Goal: Contribute content: Contribute content

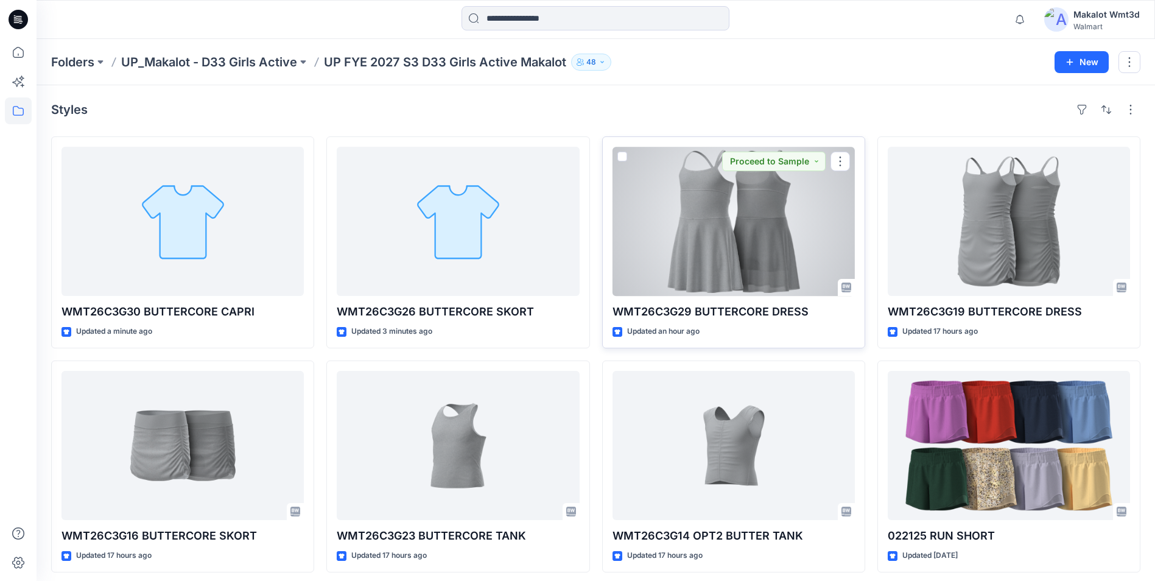
click at [672, 267] on div at bounding box center [734, 221] width 242 height 149
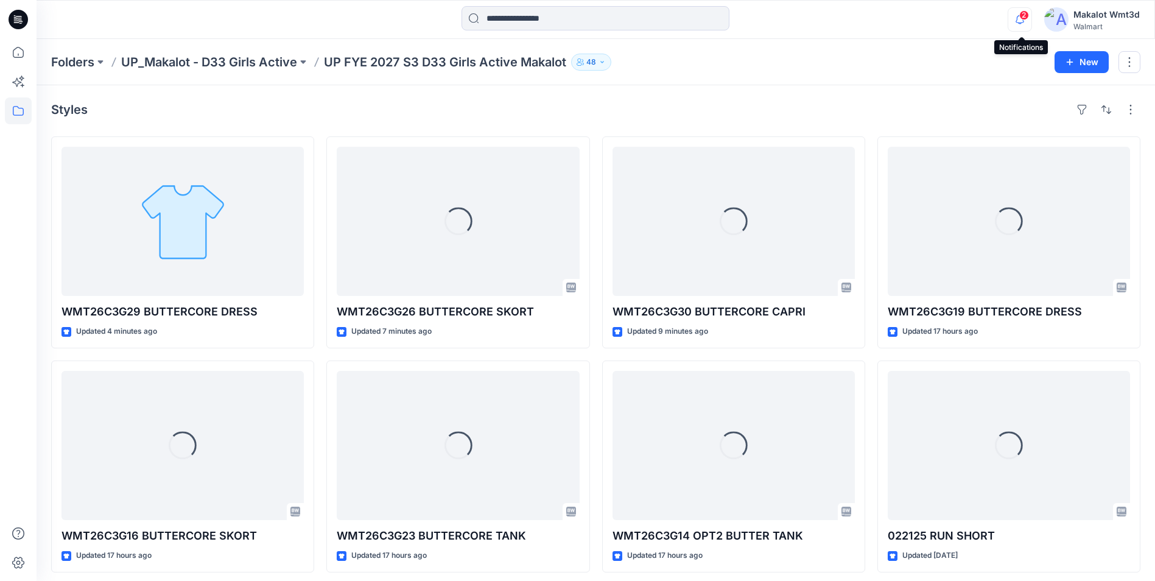
click at [1021, 21] on icon "button" at bounding box center [1019, 19] width 23 height 24
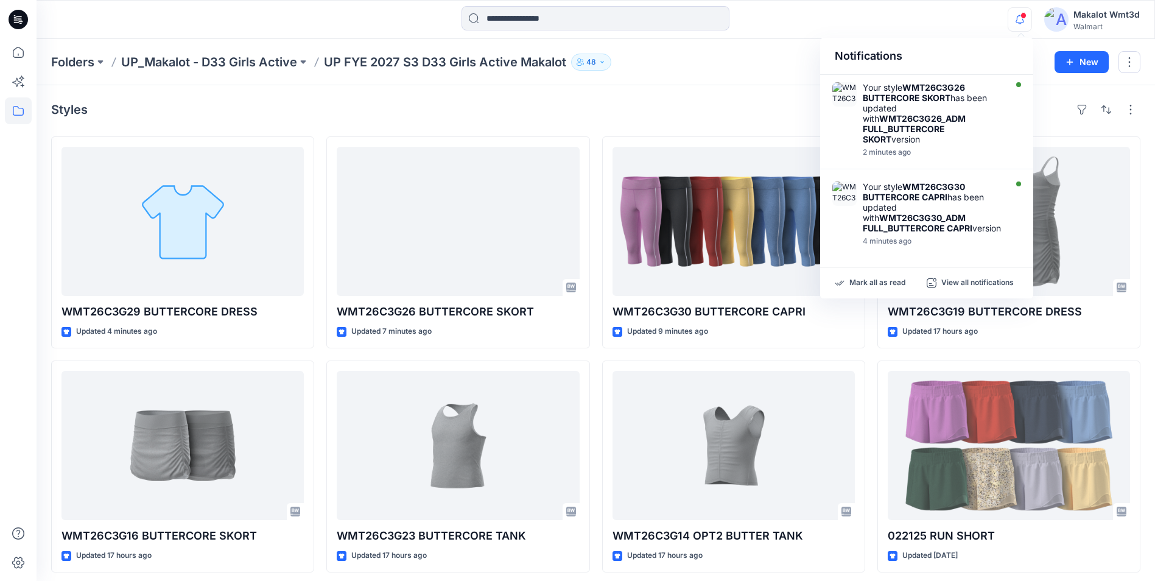
click at [720, 86] on div "Styles WMT26C3G29 BUTTERCORE DRESS Updated 4 minutes ago WMT26C3G16 BUTTERCORE …" at bounding box center [596, 448] width 1119 height 726
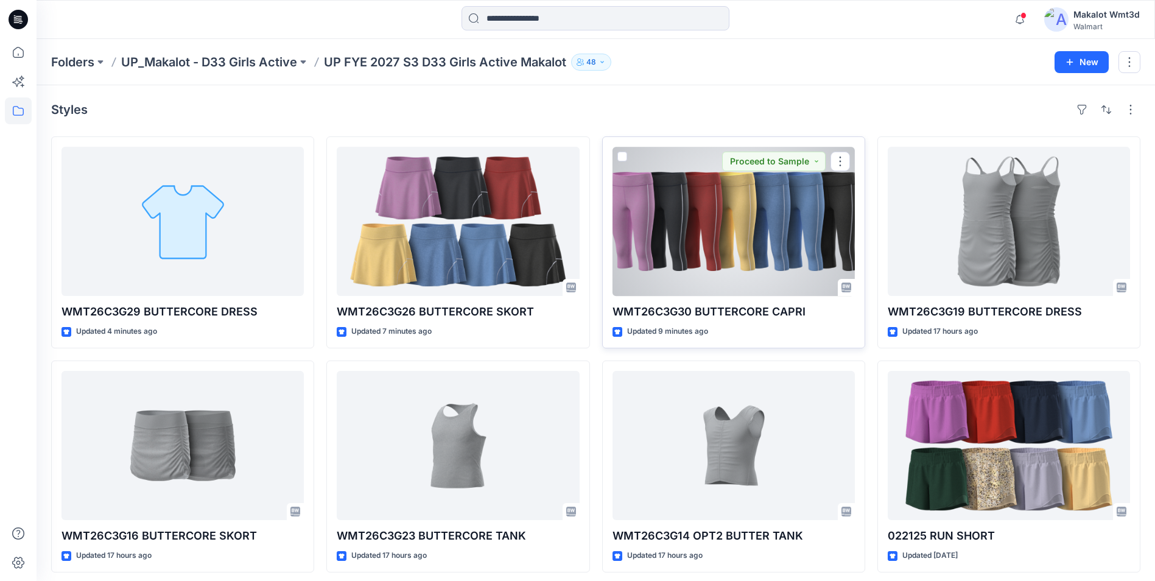
click at [653, 228] on div at bounding box center [734, 221] width 242 height 149
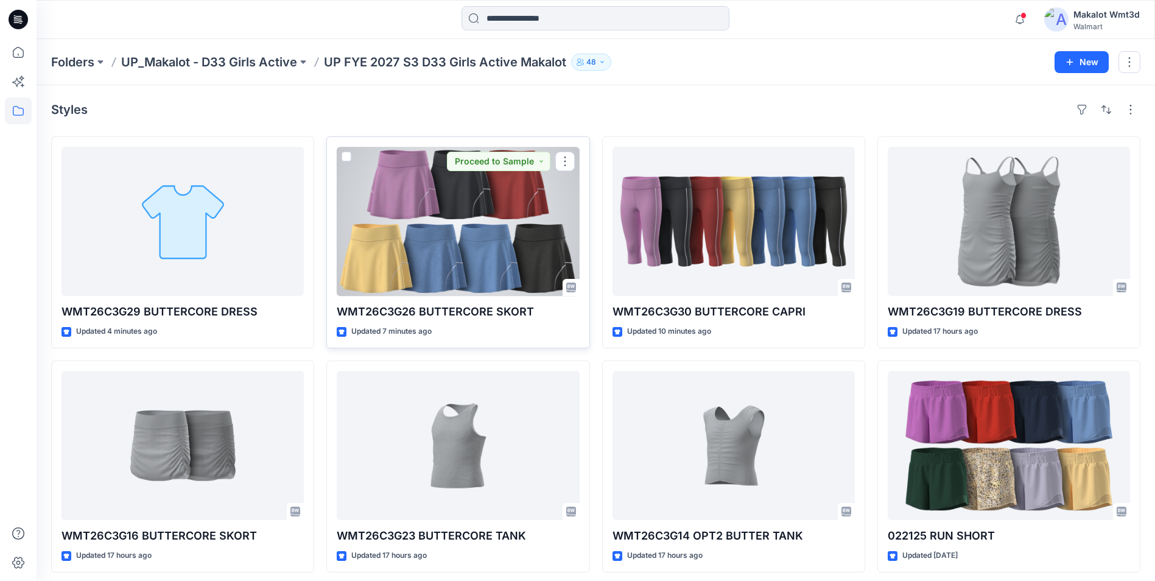
click at [473, 229] on div at bounding box center [458, 221] width 242 height 149
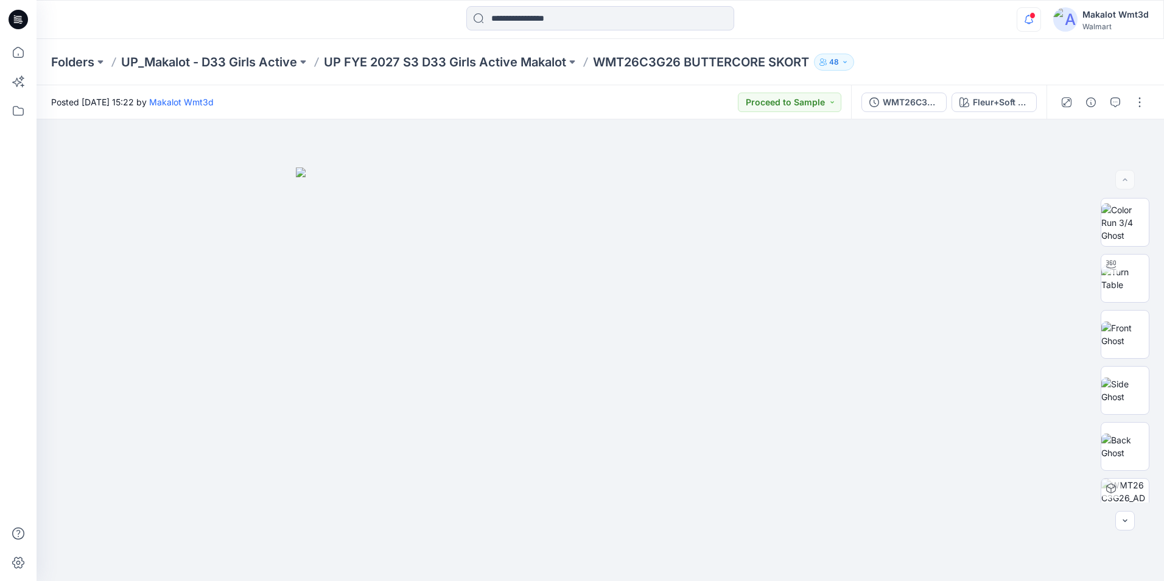
click at [1031, 20] on icon "button" at bounding box center [1029, 19] width 23 height 24
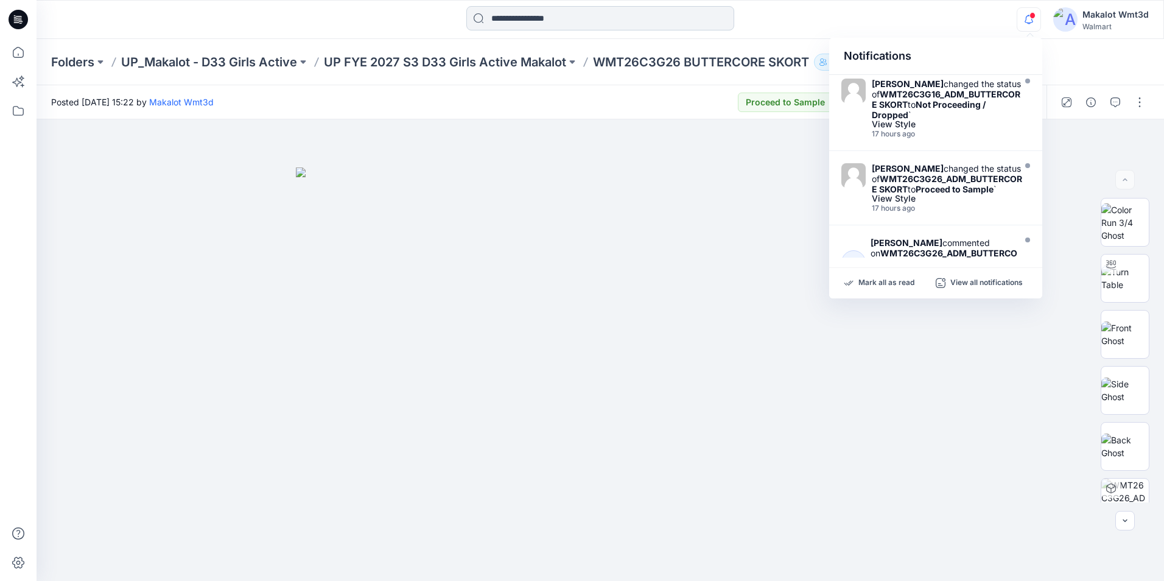
scroll to position [122, 0]
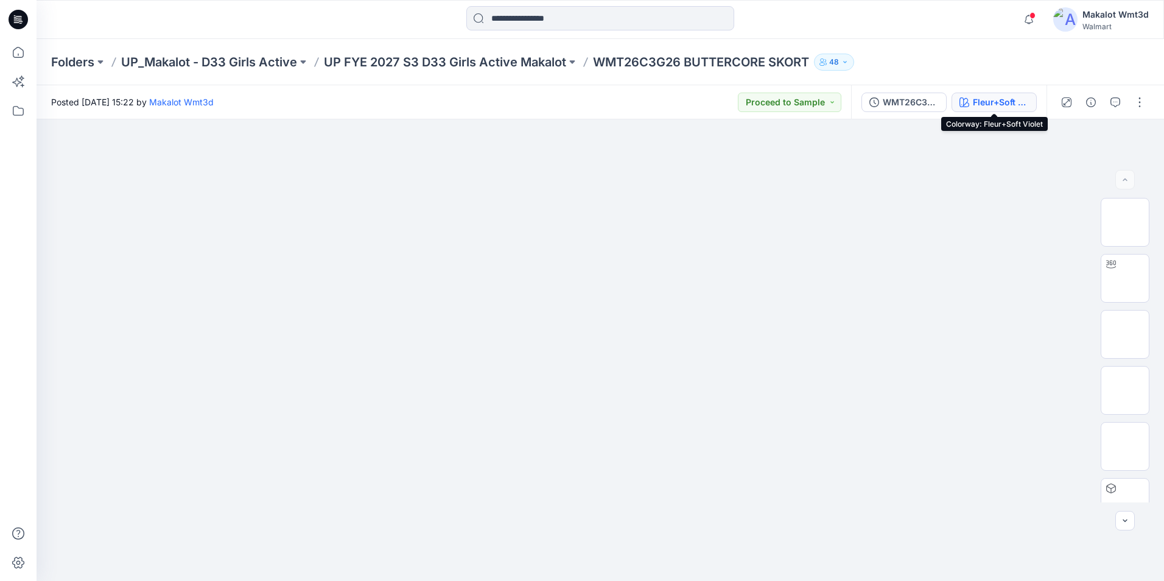
click at [1010, 106] on div "Fleur+Soft Violet" at bounding box center [1001, 102] width 56 height 13
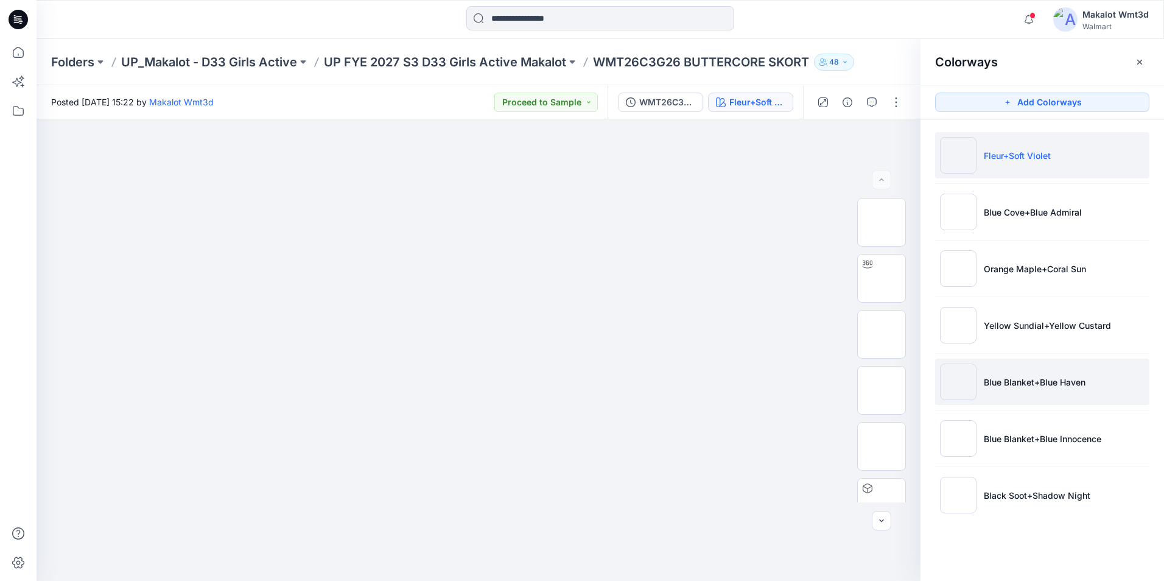
click at [1092, 376] on li "Blue Blanket+Blue Haven" at bounding box center [1042, 382] width 214 height 46
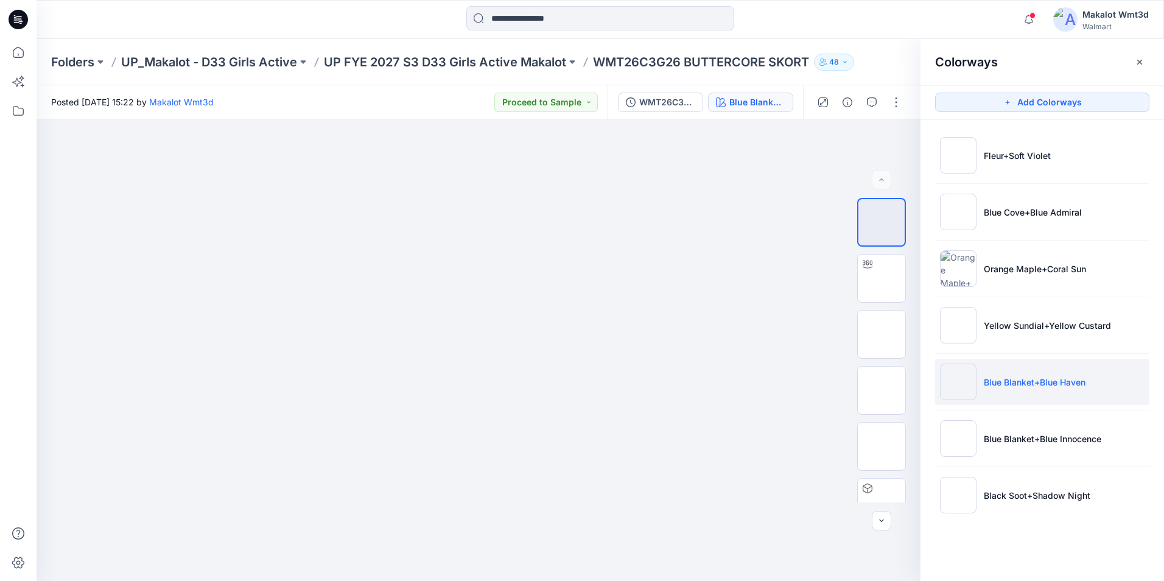
click at [1056, 381] on p "Blue Blanket+Blue Haven" at bounding box center [1035, 382] width 102 height 13
click at [1088, 381] on li "Blue Blanket+Blue Haven" at bounding box center [1042, 382] width 214 height 46
click at [898, 108] on button "button" at bounding box center [896, 102] width 19 height 19
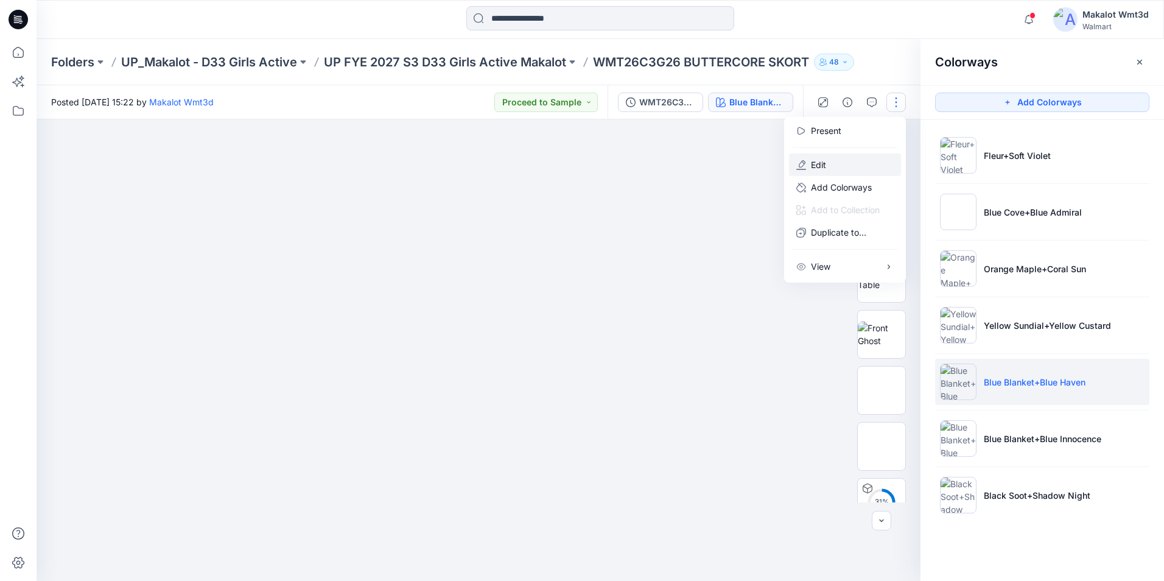
click at [850, 160] on button "Edit" at bounding box center [845, 164] width 112 height 23
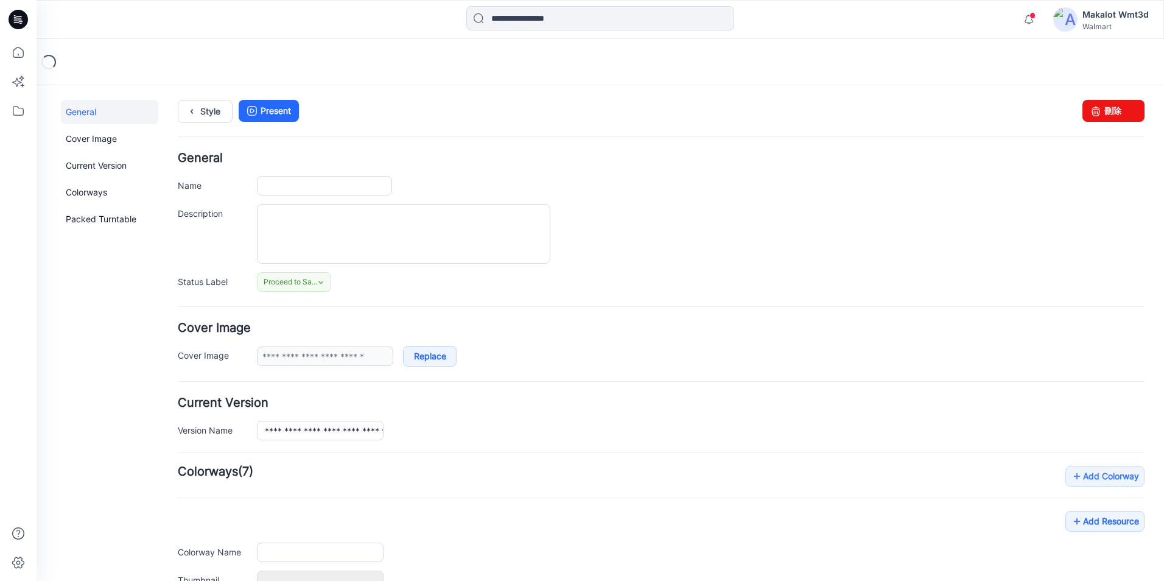
type input "**********"
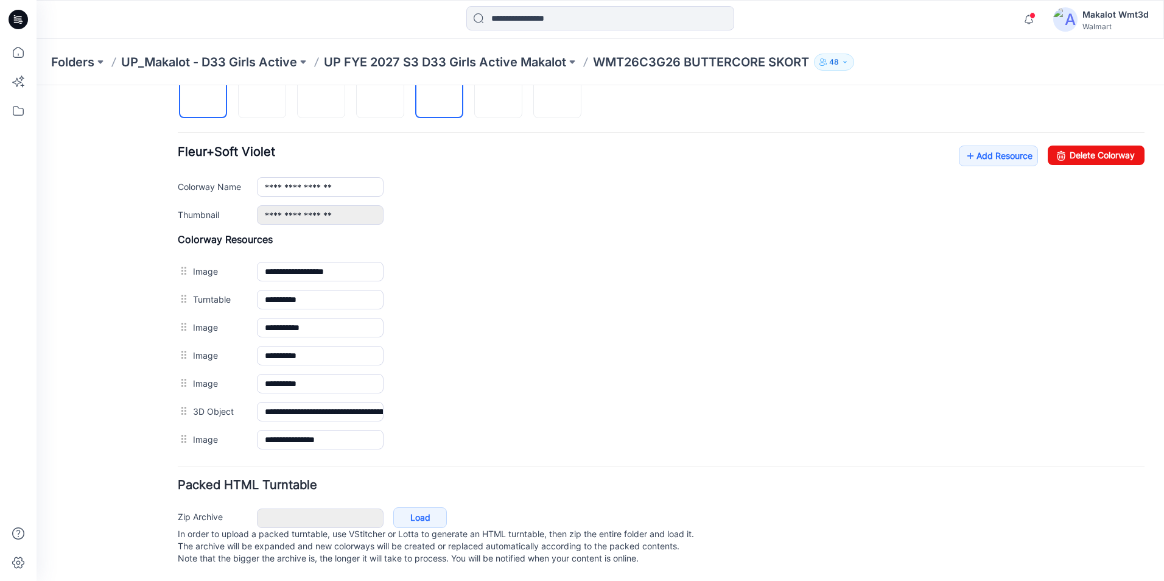
scroll to position [318, 0]
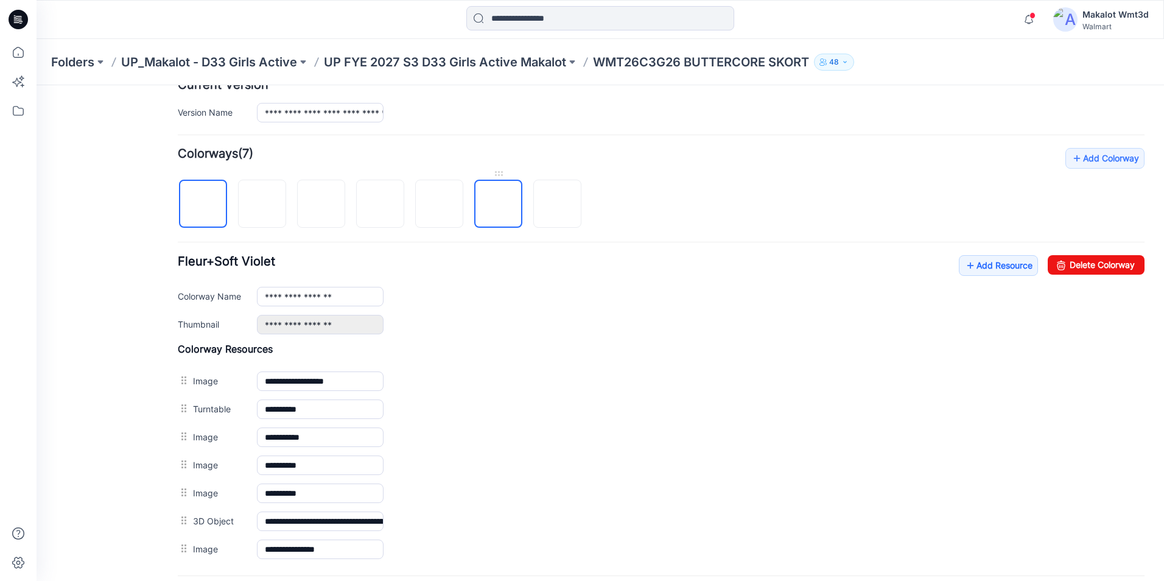
click at [499, 205] on img at bounding box center [499, 205] width 0 height 0
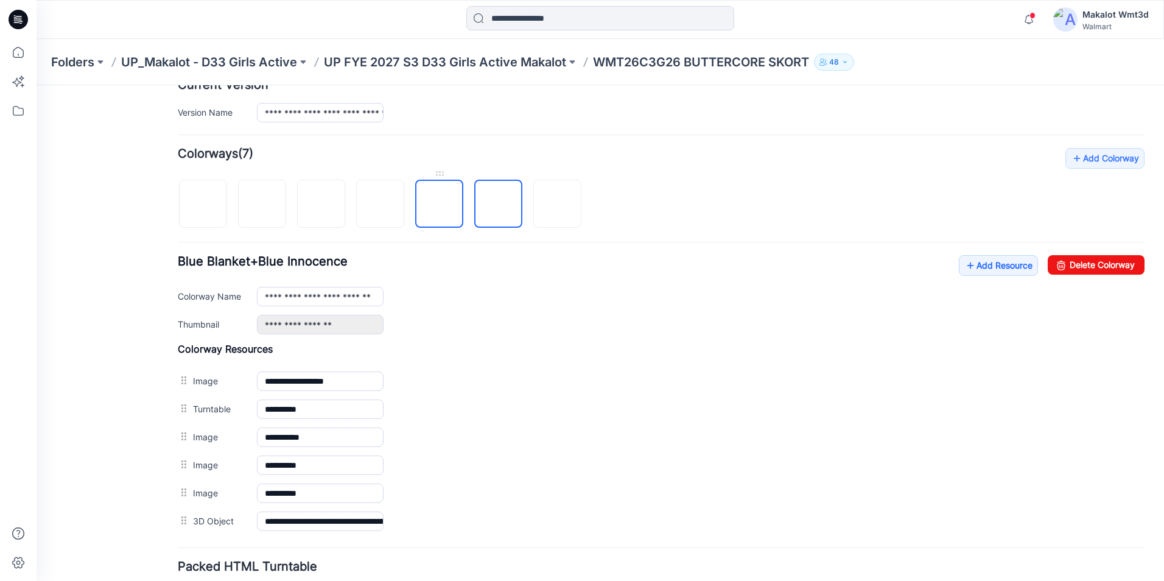
click at [440, 205] on img at bounding box center [440, 205] width 0 height 0
click at [348, 295] on input "**********" at bounding box center [320, 296] width 127 height 19
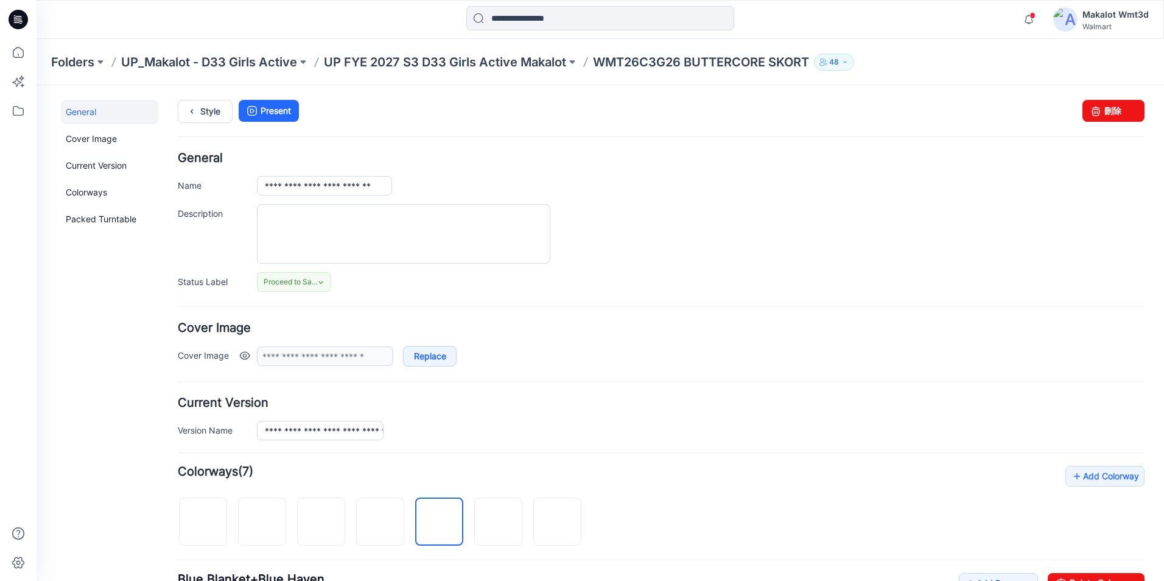
scroll to position [304, 0]
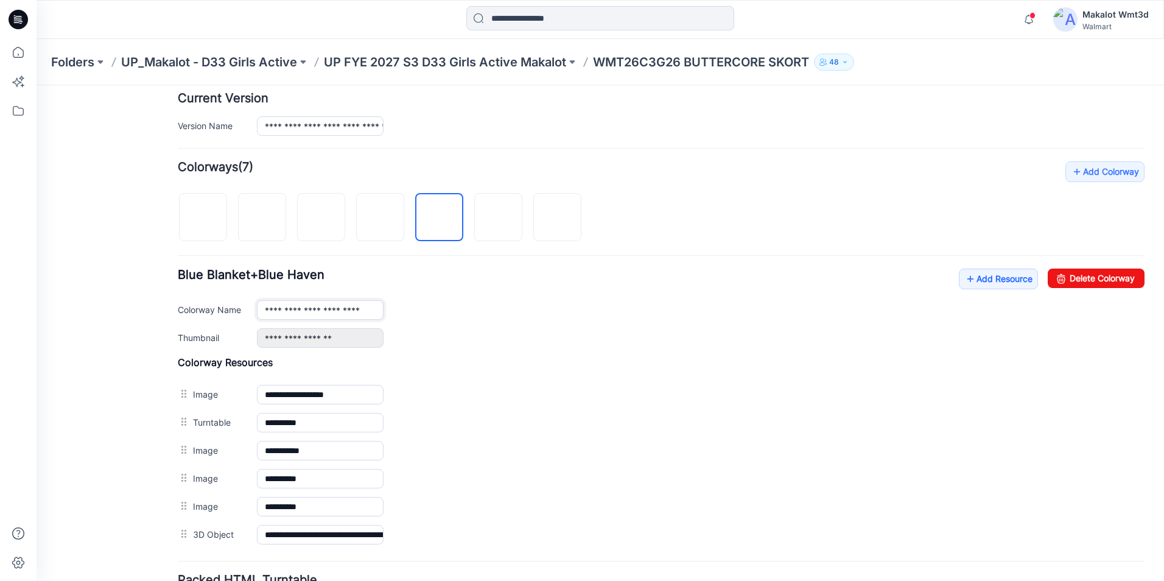
type input "**********"
click at [753, 364] on h4 "Colorway Resources" at bounding box center [661, 362] width 967 height 12
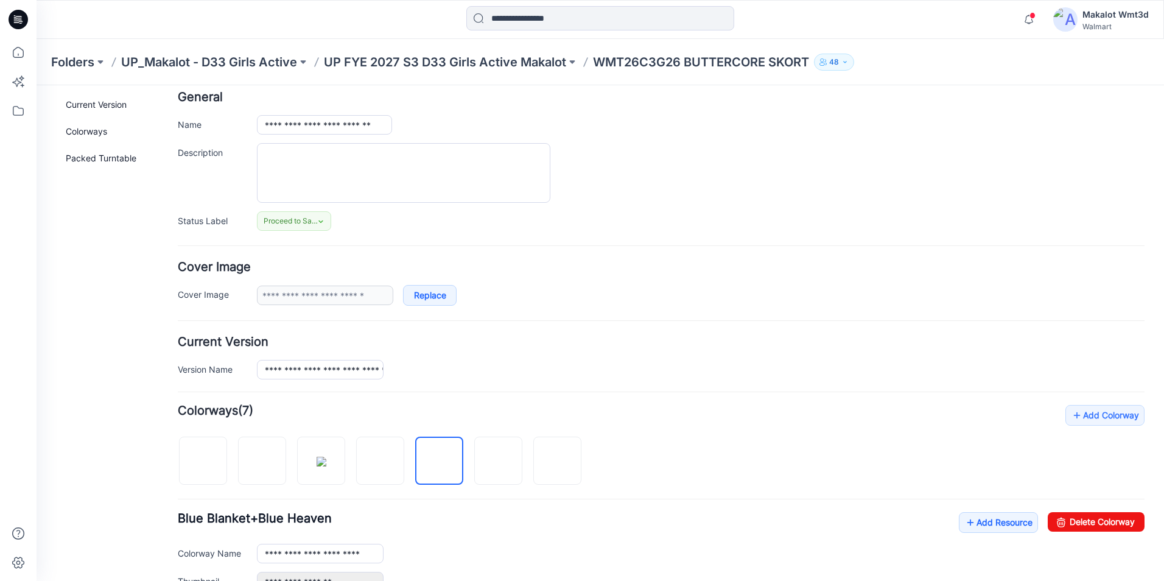
scroll to position [0, 0]
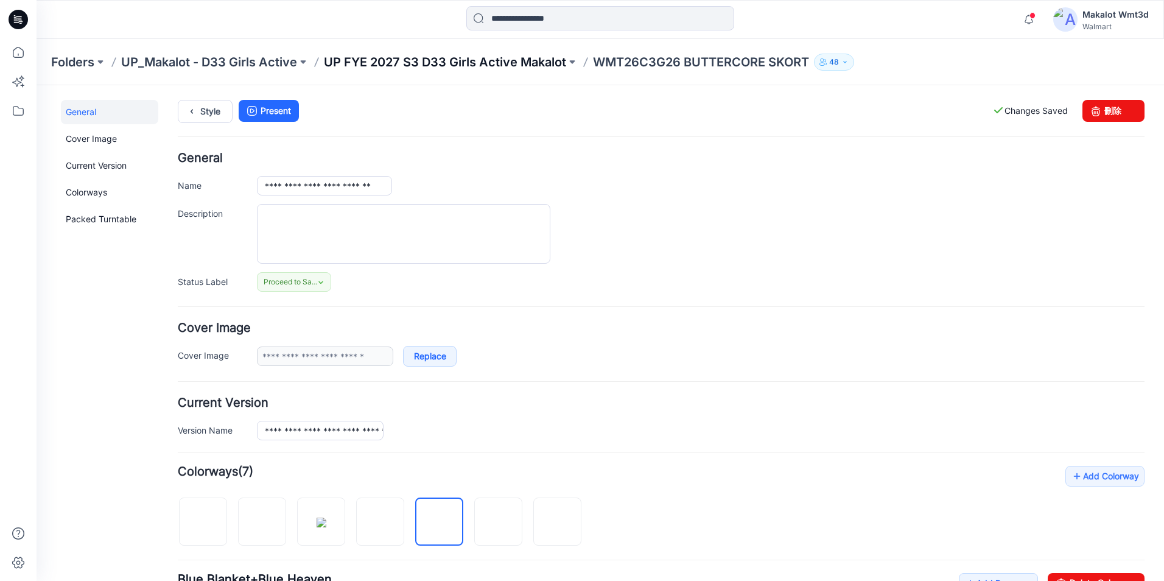
click at [542, 59] on p "UP FYE 2027 S3 D33 Girls Active Makalot" at bounding box center [445, 62] width 242 height 17
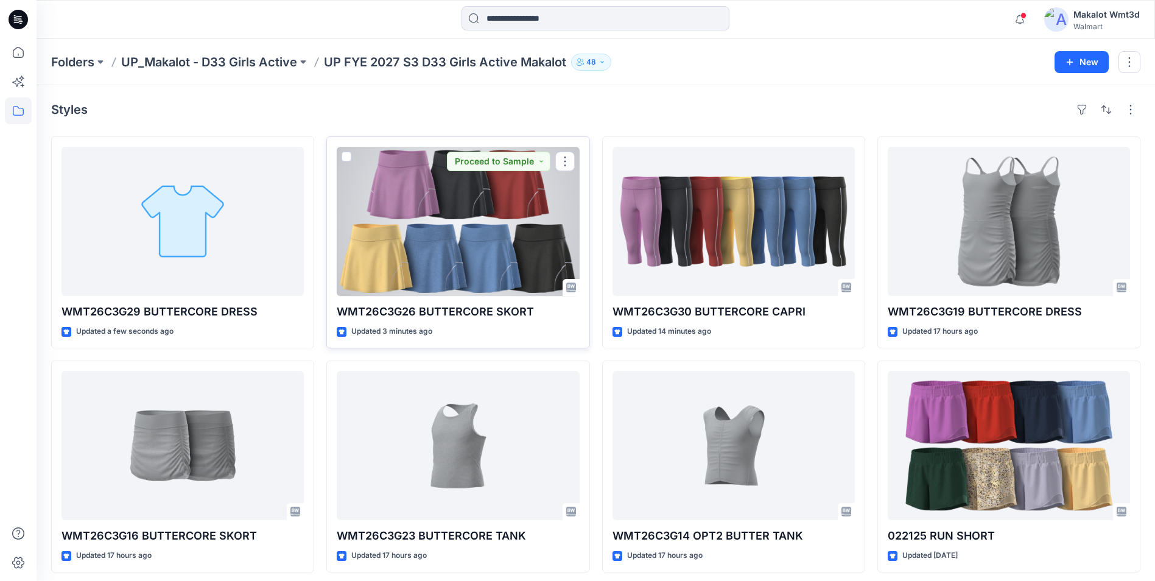
click at [465, 243] on div at bounding box center [458, 221] width 242 height 149
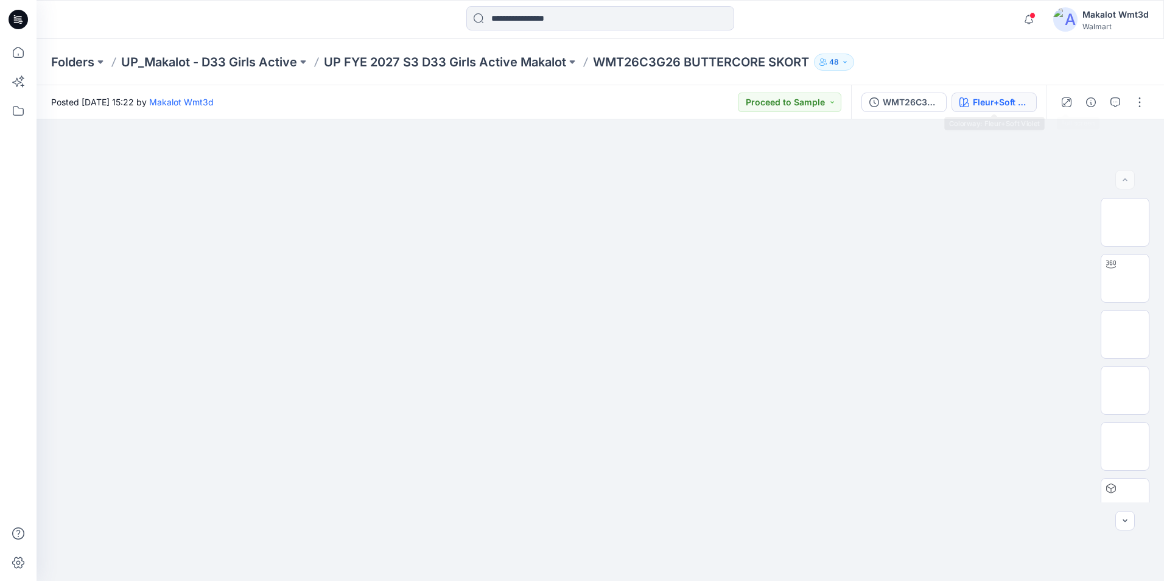
click at [1010, 102] on div "Fleur+Soft Violet" at bounding box center [1001, 102] width 56 height 13
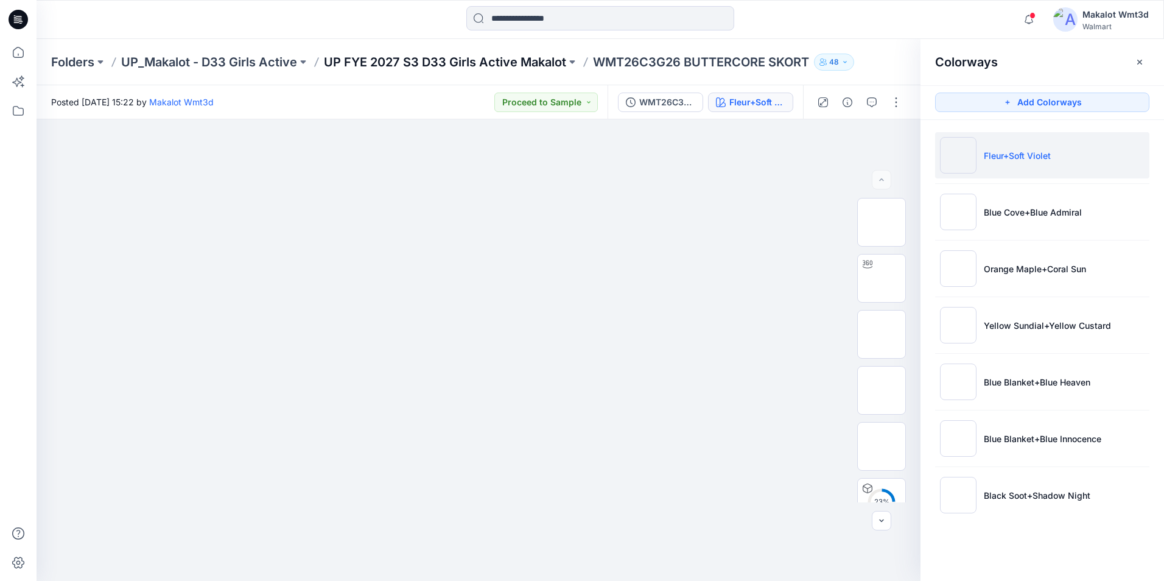
click at [513, 57] on p "UP FYE 2027 S3 D33 Girls Active Makalot" at bounding box center [445, 62] width 242 height 17
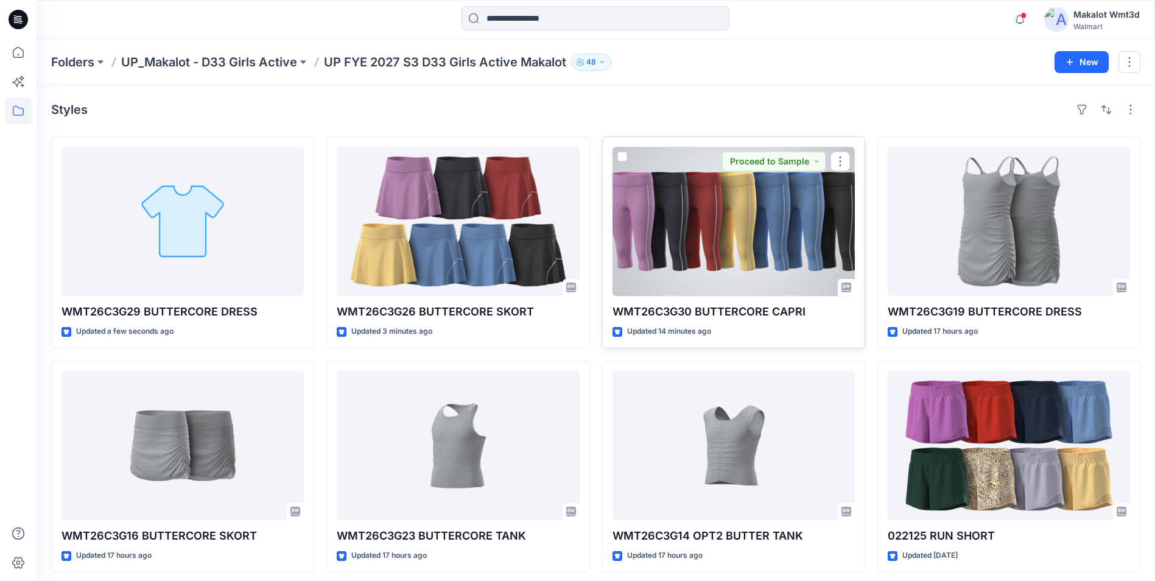
click at [753, 231] on div at bounding box center [734, 221] width 242 height 149
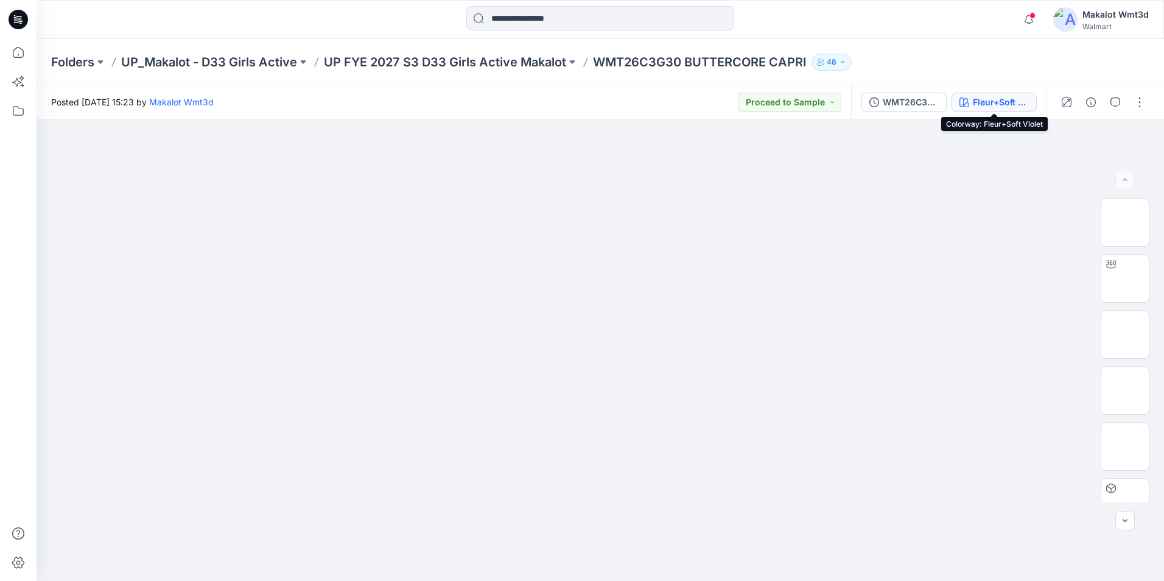
click at [1007, 104] on div "Fleur+Soft Violet" at bounding box center [1001, 102] width 56 height 13
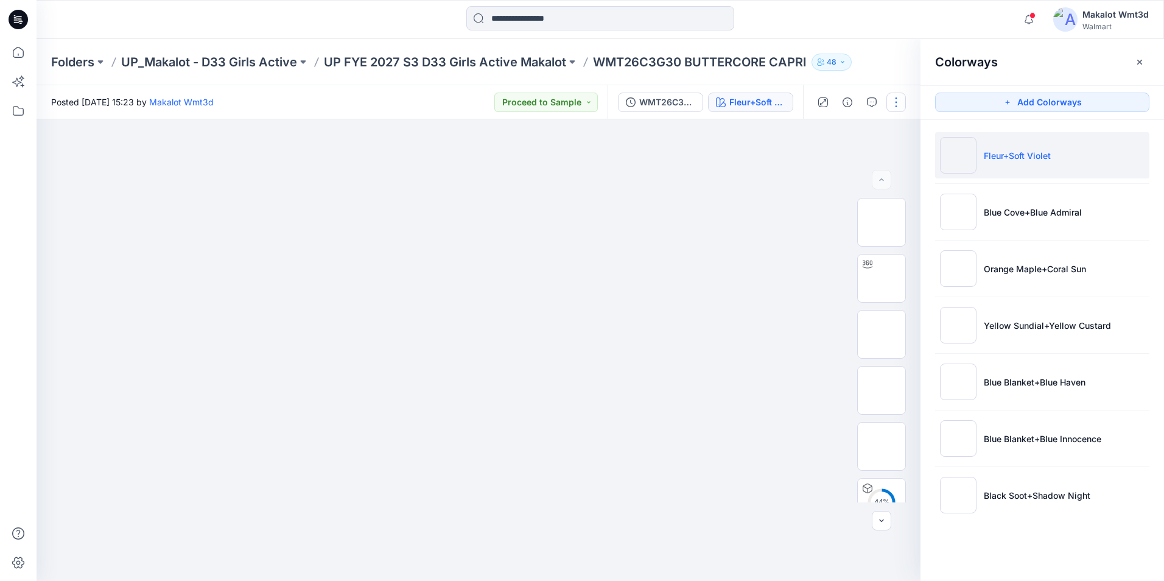
click at [893, 100] on button "button" at bounding box center [896, 102] width 19 height 19
click at [847, 160] on button "Edit" at bounding box center [845, 164] width 112 height 23
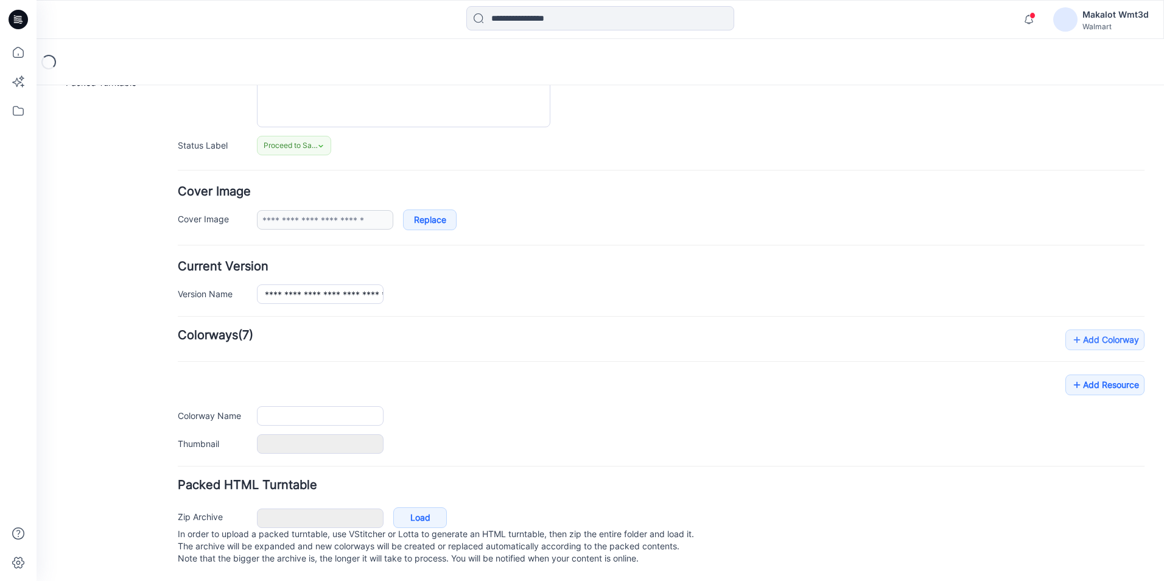
type input "**********"
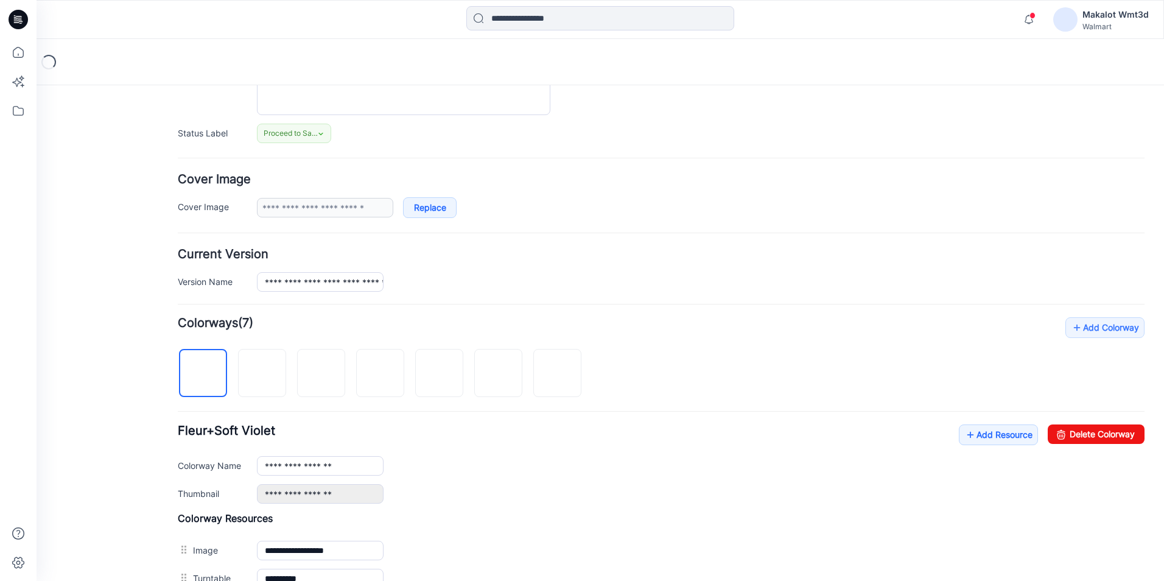
scroll to position [331, 0]
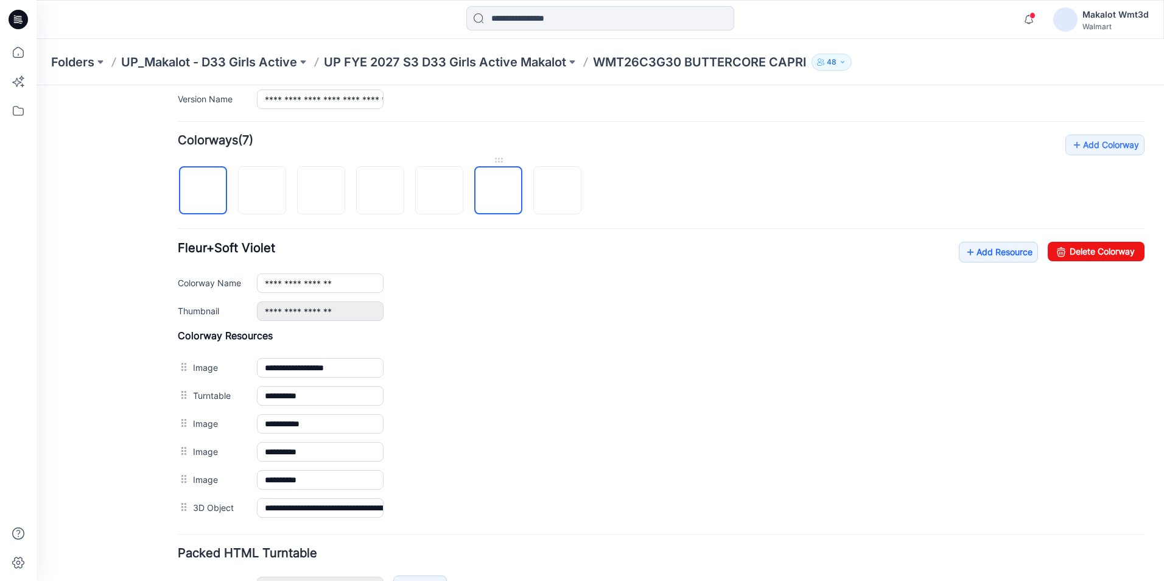
click at [499, 191] on img at bounding box center [499, 191] width 0 height 0
click at [440, 191] on img at bounding box center [440, 191] width 0 height 0
click at [345, 285] on input "**********" at bounding box center [320, 282] width 127 height 19
type input "**********"
click at [591, 306] on div "**********" at bounding box center [701, 310] width 888 height 19
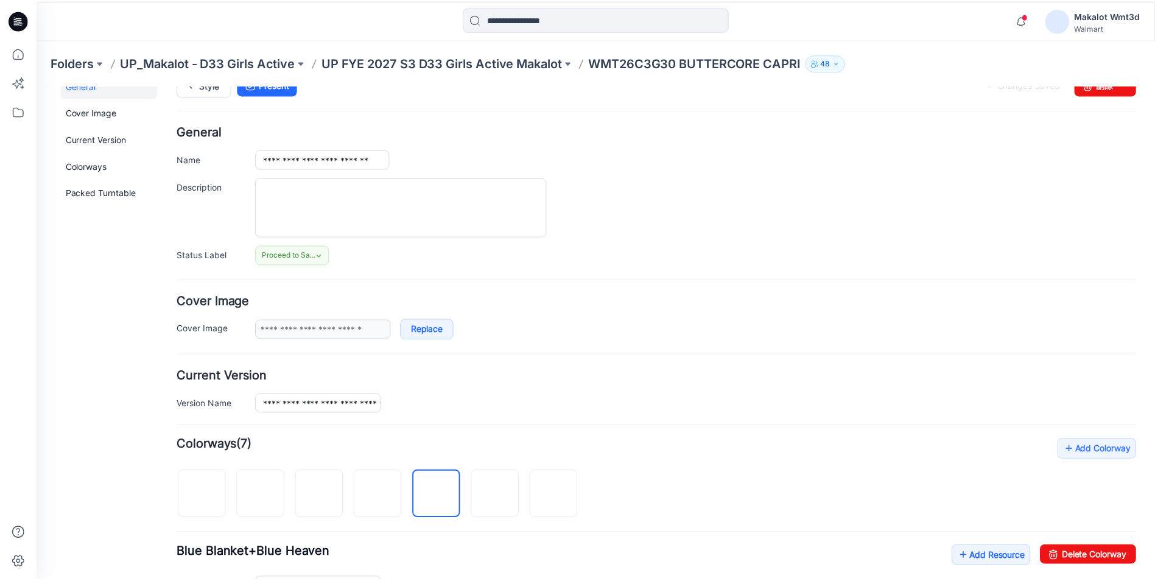
scroll to position [0, 0]
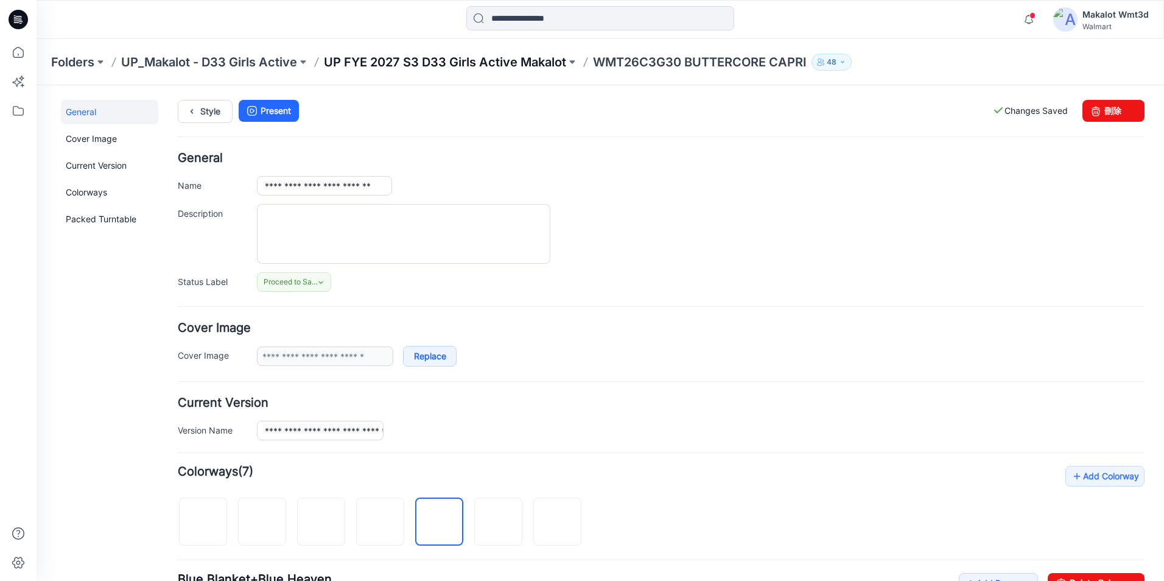
click at [420, 60] on p "UP FYE 2027 S3 D33 Girls Active Makalot" at bounding box center [445, 62] width 242 height 17
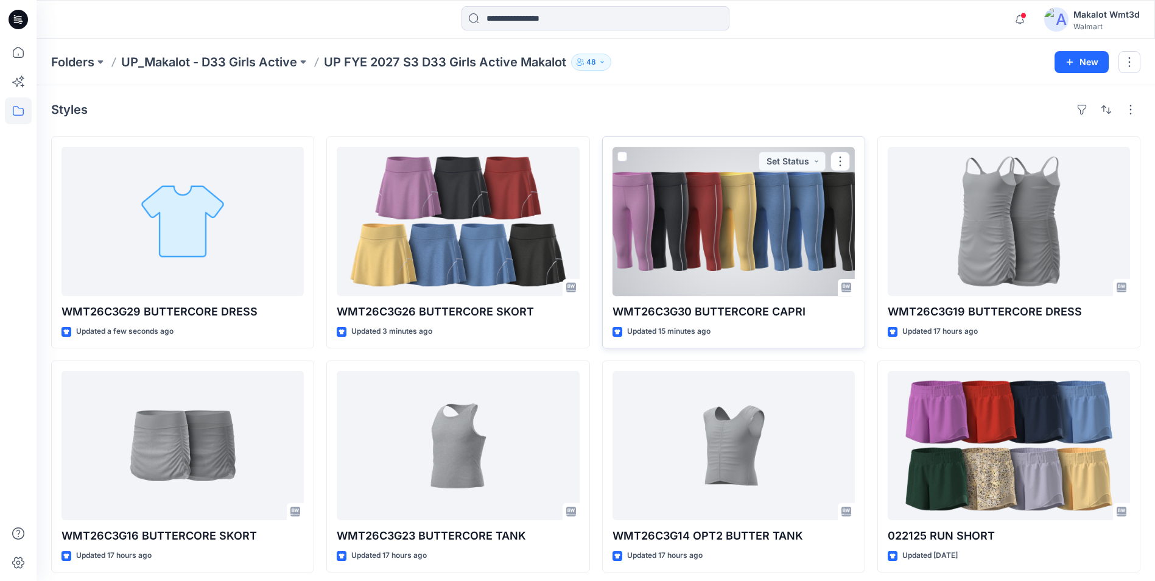
click at [753, 226] on div at bounding box center [734, 221] width 242 height 149
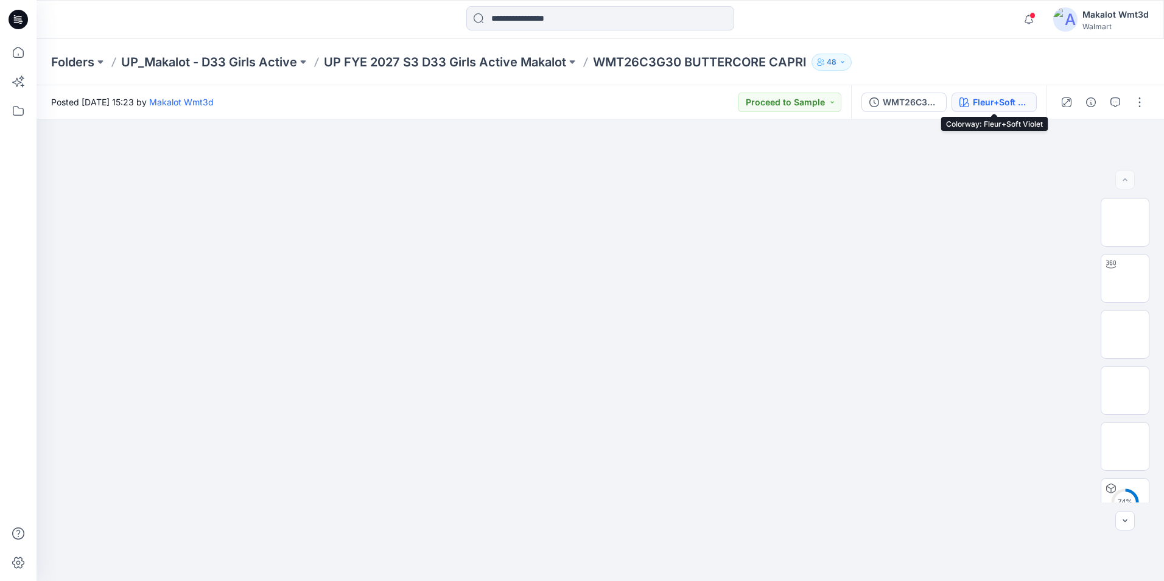
click at [976, 108] on div "Fleur+Soft Violet" at bounding box center [1001, 102] width 56 height 13
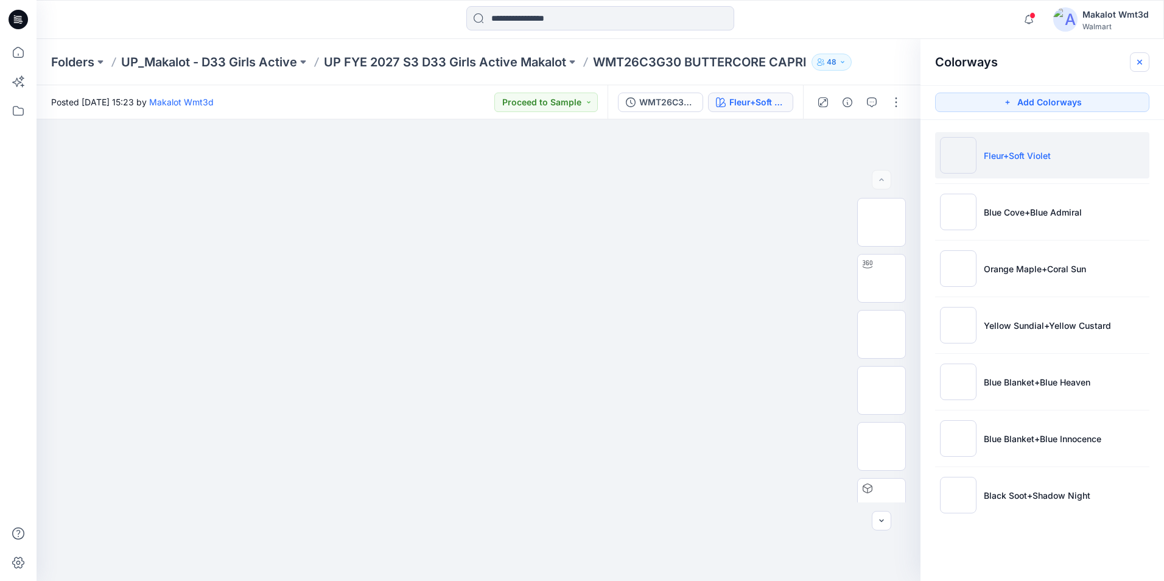
click at [1134, 66] on button "button" at bounding box center [1139, 61] width 19 height 19
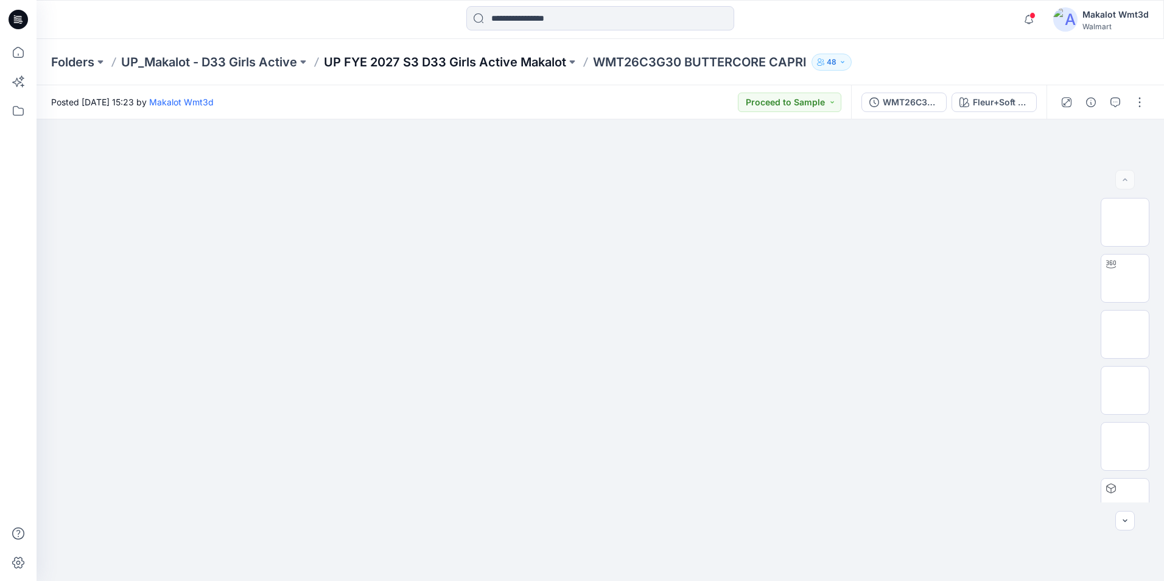
click at [480, 58] on p "UP FYE 2027 S3 D33 Girls Active Makalot" at bounding box center [445, 62] width 242 height 17
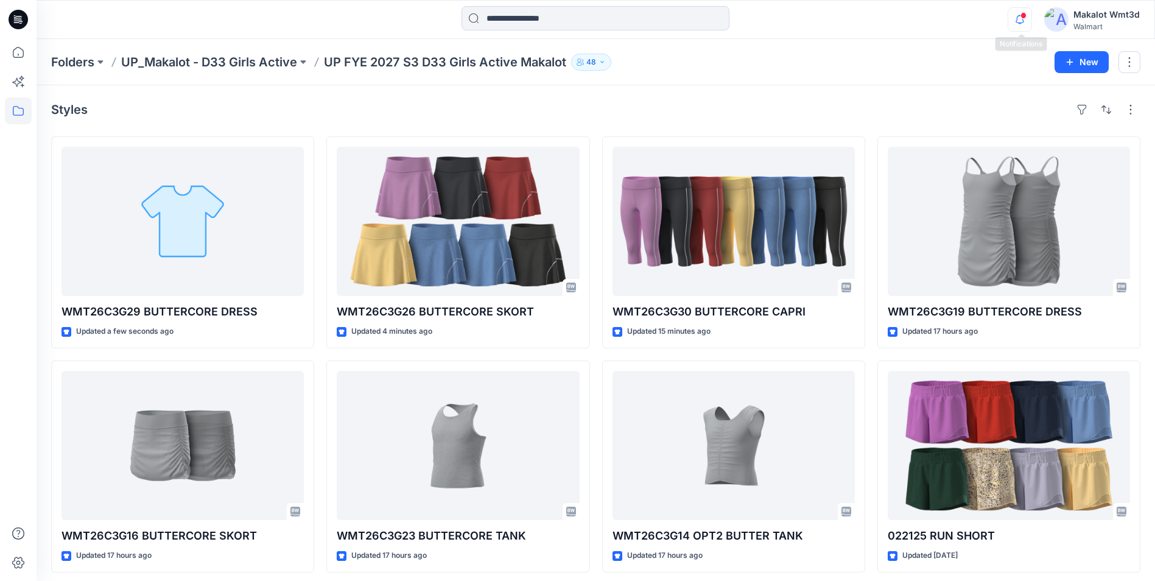
click at [1014, 29] on icon "button" at bounding box center [1019, 19] width 23 height 24
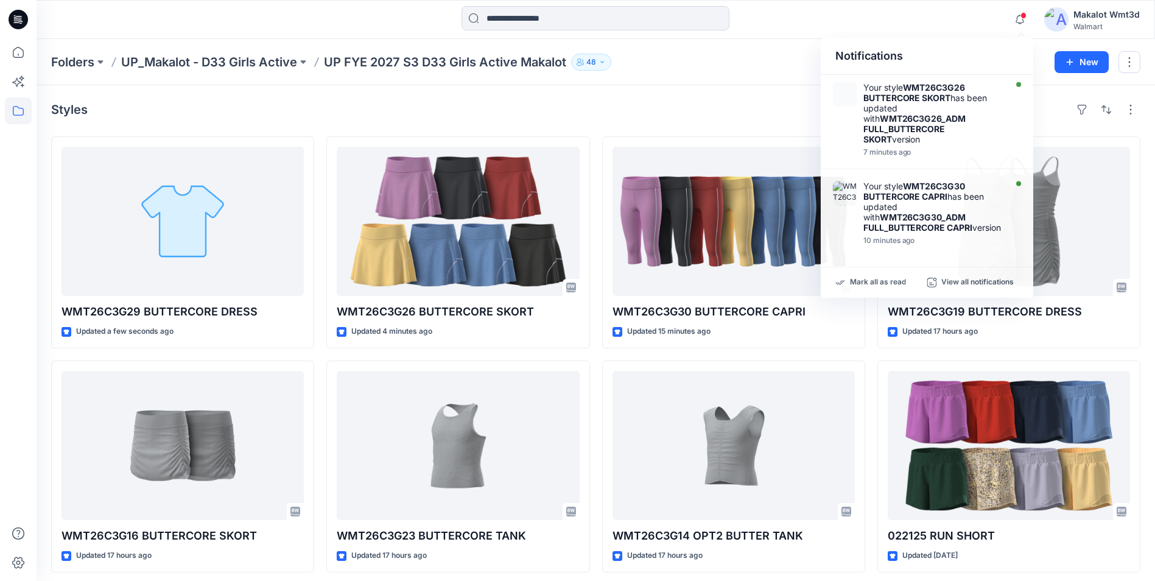
click at [723, 85] on div "Styles WMT26C3G29 BUTTERCORE DRESS Updated a few seconds ago WMT26C3G16 BUTTERC…" at bounding box center [596, 448] width 1119 height 726
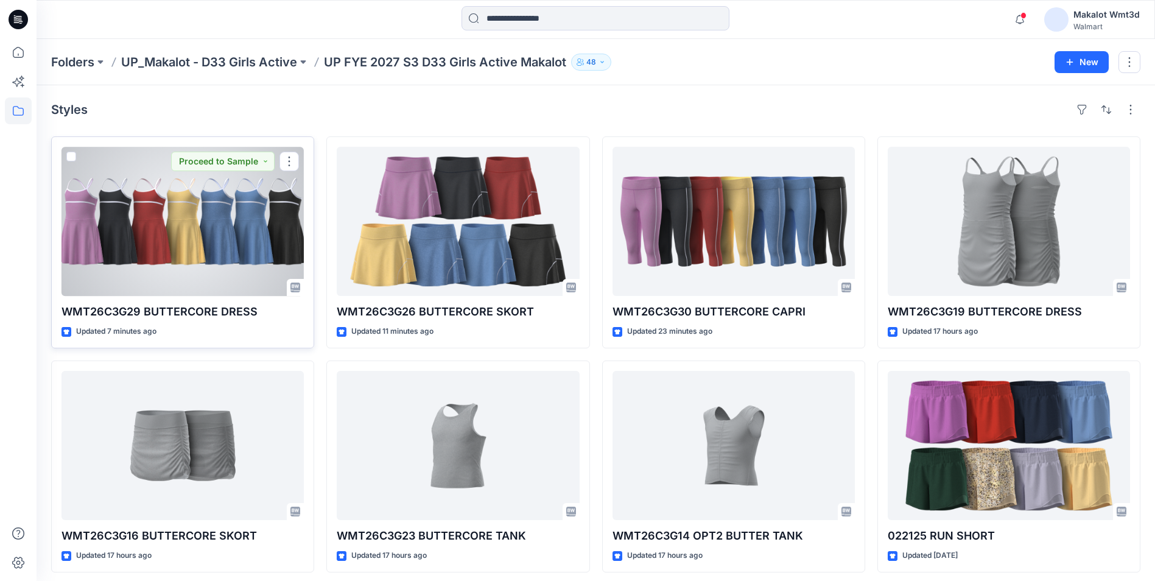
click at [186, 214] on div at bounding box center [183, 221] width 242 height 149
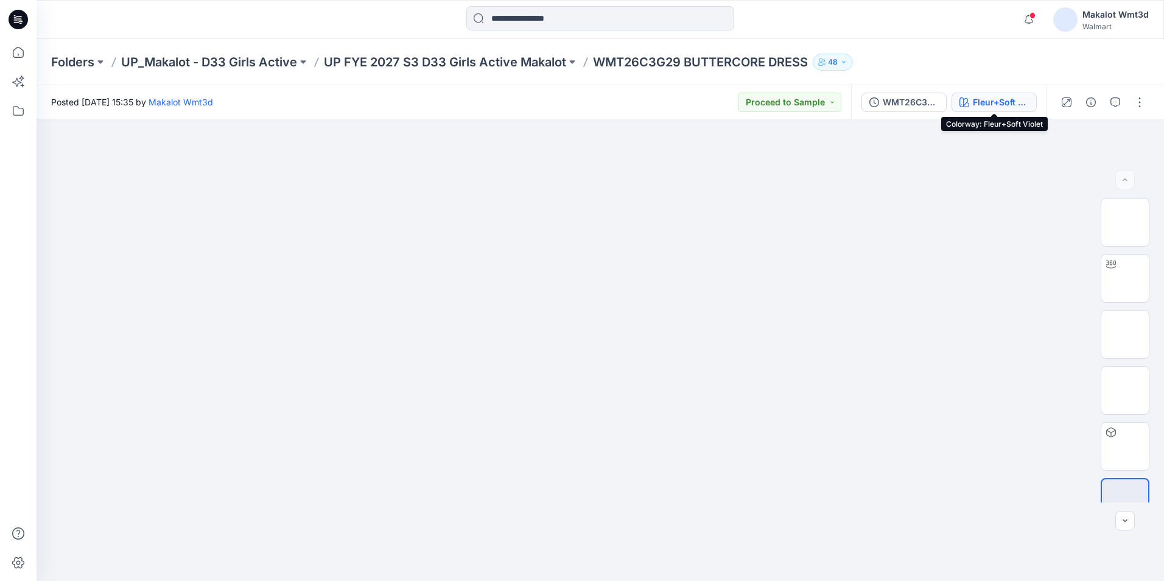
click at [1002, 99] on div "Fleur+Soft Violet" at bounding box center [1001, 102] width 56 height 13
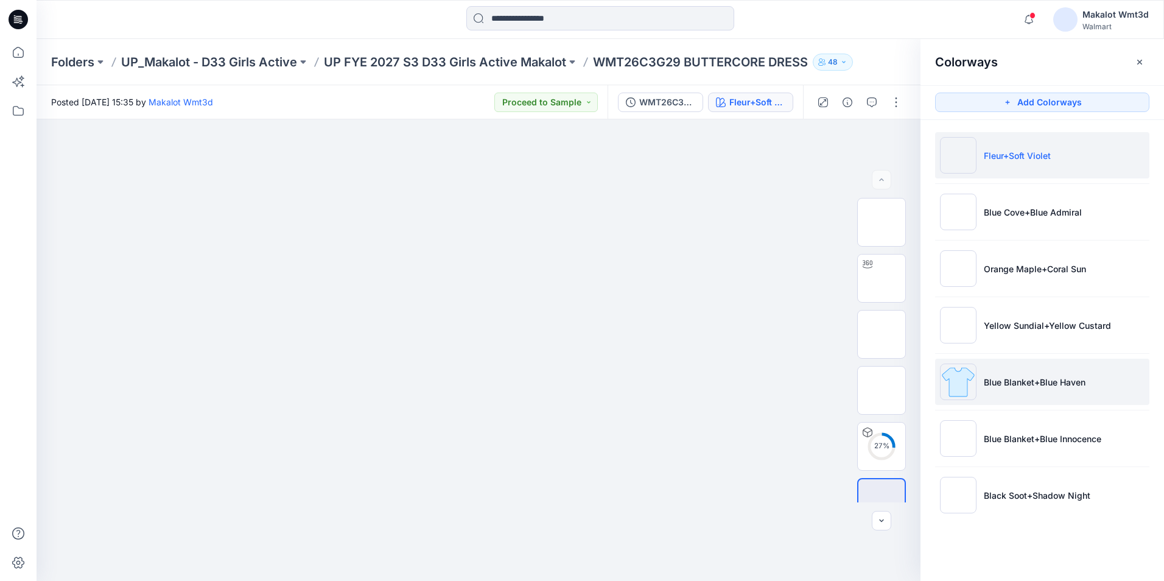
click at [1028, 403] on li "Blue Blanket+Blue Haven" at bounding box center [1042, 382] width 214 height 46
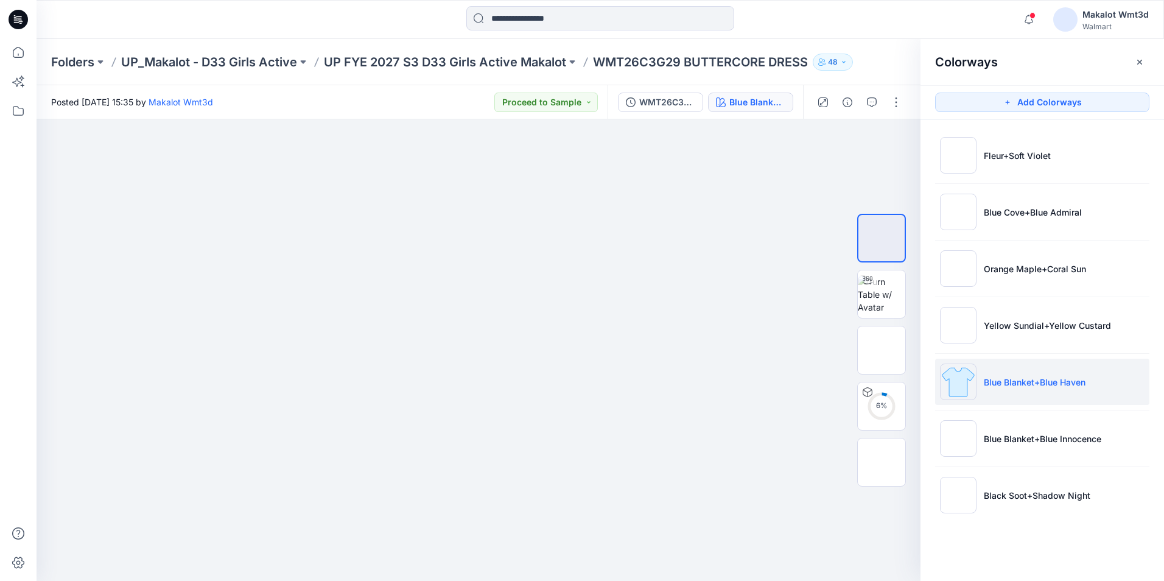
click at [1049, 413] on ul "Fleur+Soft Violet Blue Cove+Blue Admiral Orange Maple+Coral Sun Yellow Sundial+…" at bounding box center [1043, 325] width 244 height 410
click at [1056, 438] on p "Blue Blanket+Blue Innocence" at bounding box center [1043, 438] width 118 height 13
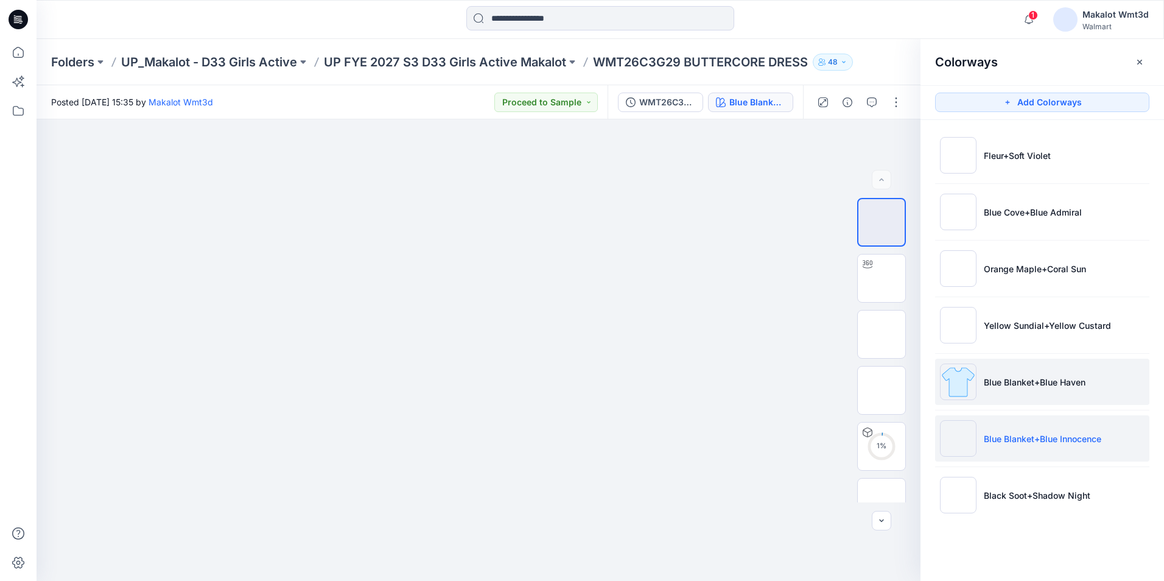
click at [1056, 399] on li "Blue Blanket+Blue Haven" at bounding box center [1042, 382] width 214 height 46
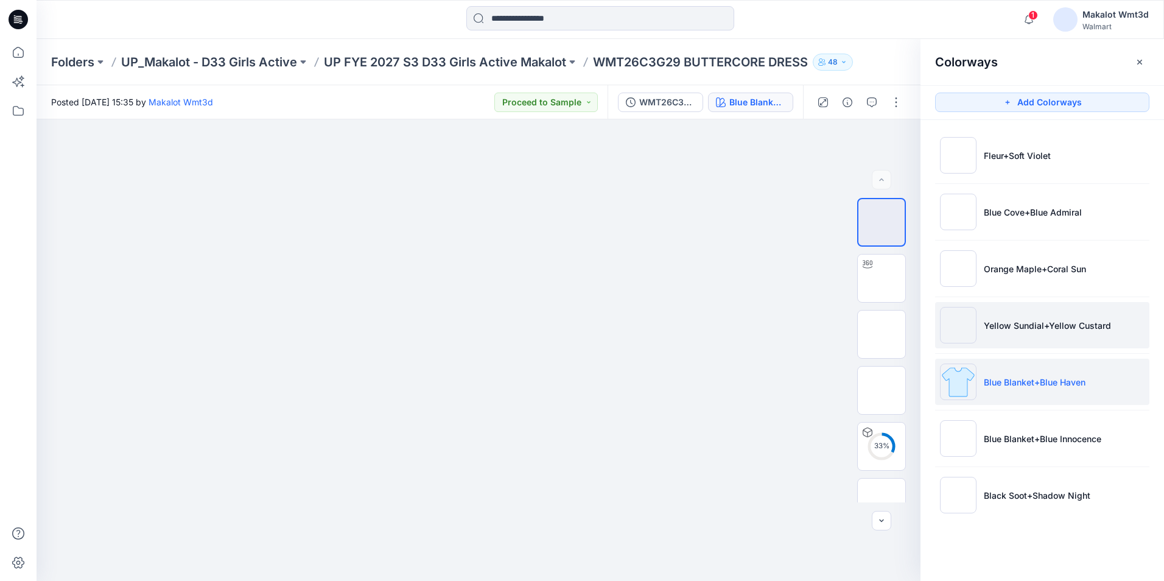
click at [1047, 341] on li "Yellow Sundial+Yellow Custard" at bounding box center [1042, 325] width 214 height 46
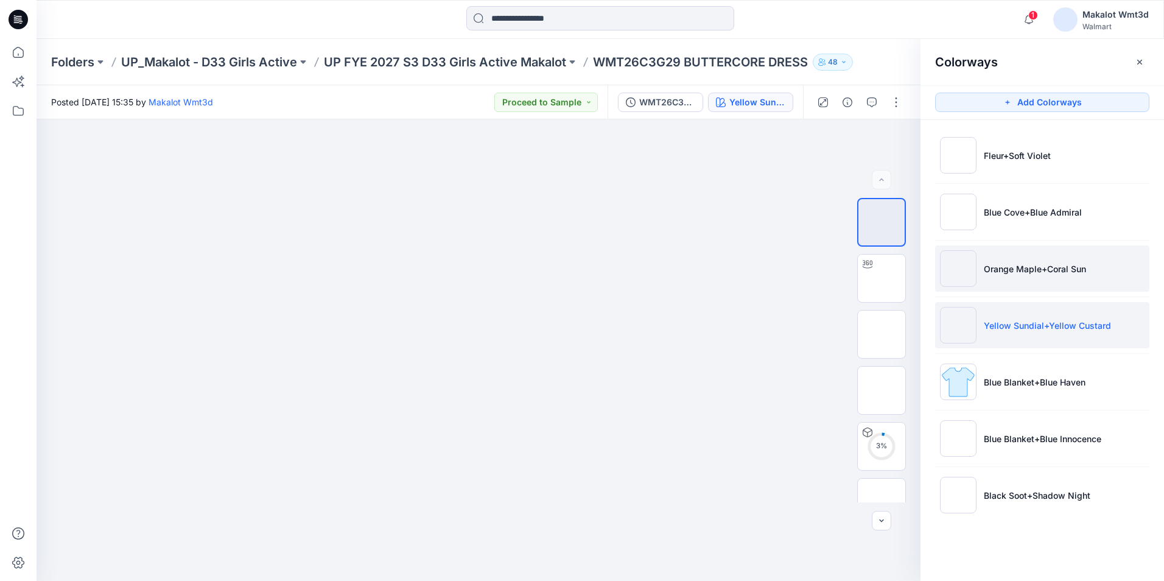
click at [1015, 268] on p "Orange Maple+Coral Sun" at bounding box center [1035, 268] width 102 height 13
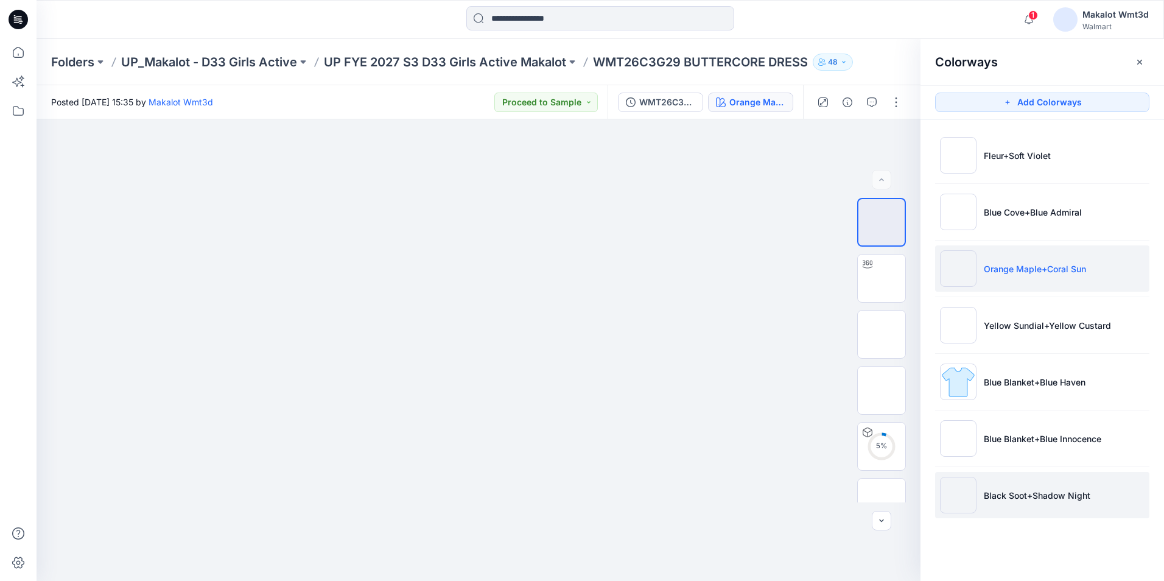
click at [1072, 485] on li "Black Soot+Shadow Night" at bounding box center [1042, 495] width 214 height 46
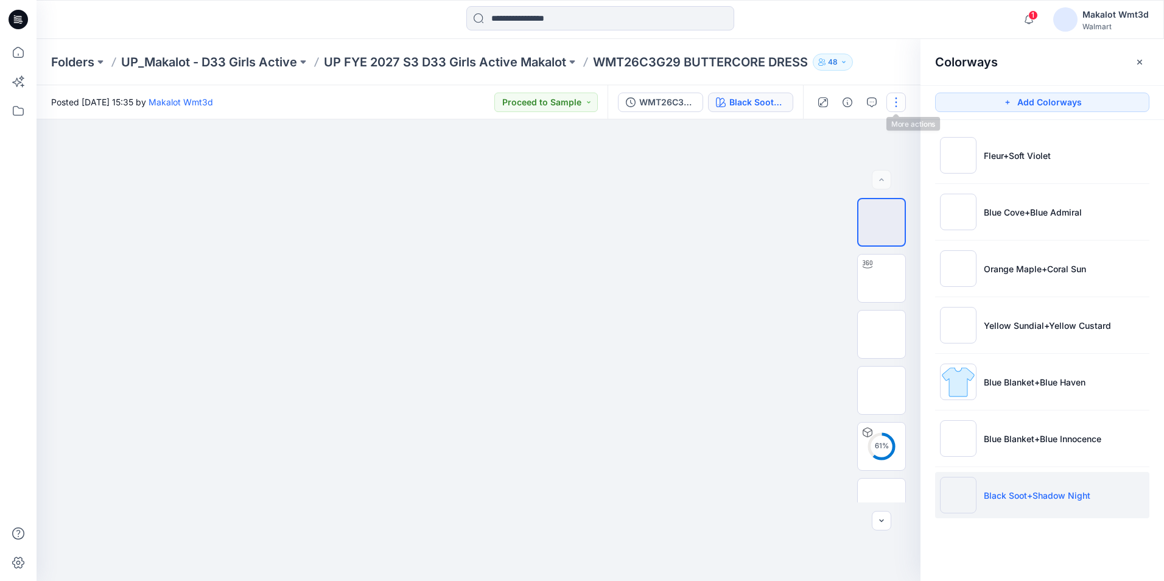
click at [888, 101] on button "button" at bounding box center [896, 102] width 19 height 19
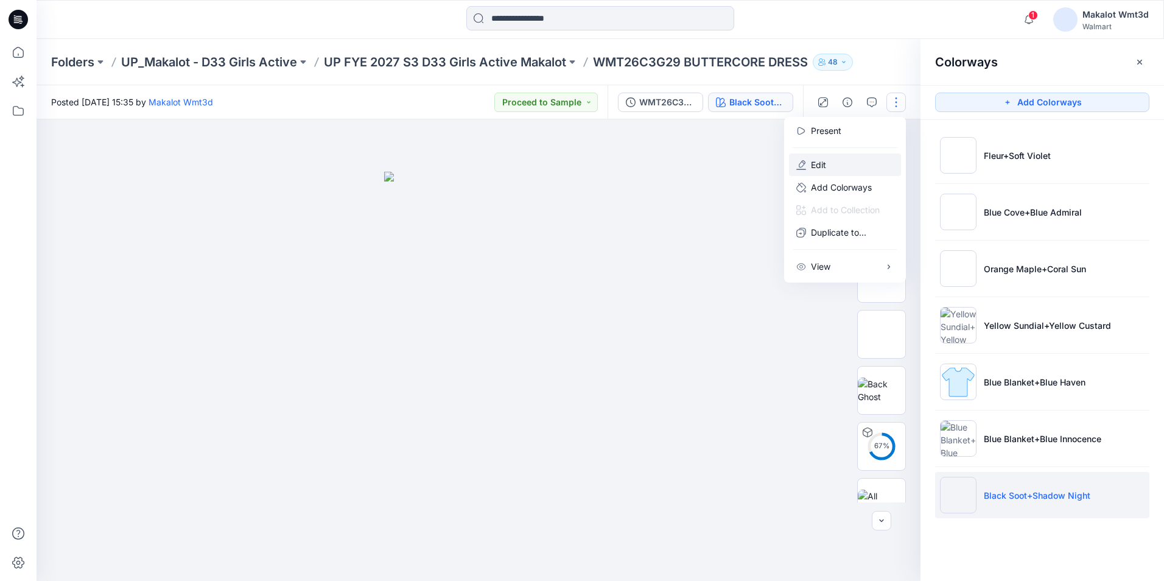
click at [839, 160] on button "Edit" at bounding box center [845, 164] width 112 height 23
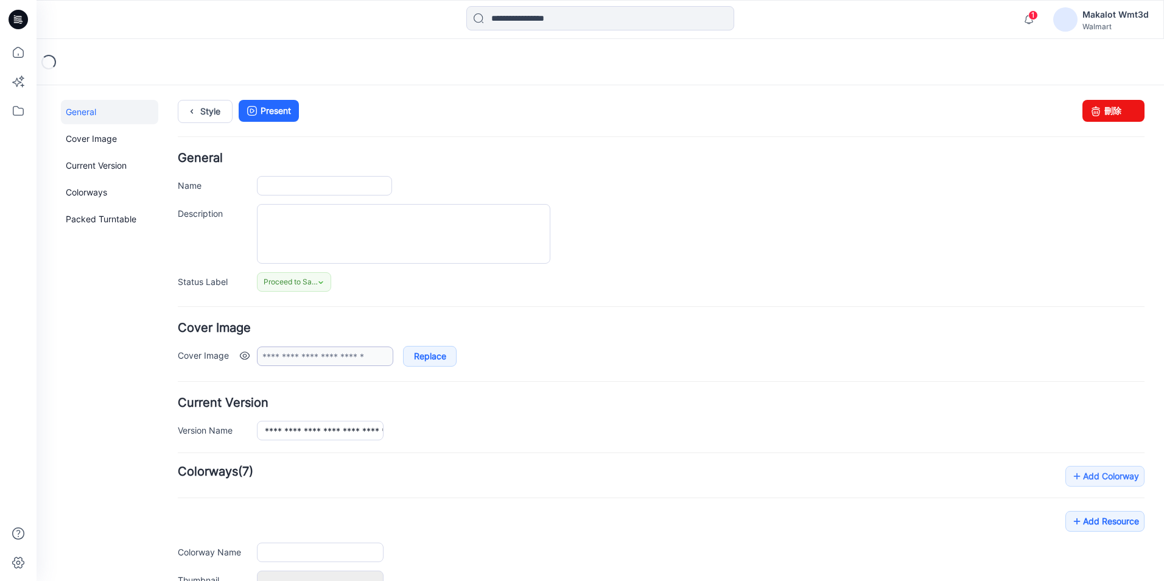
type input "**********"
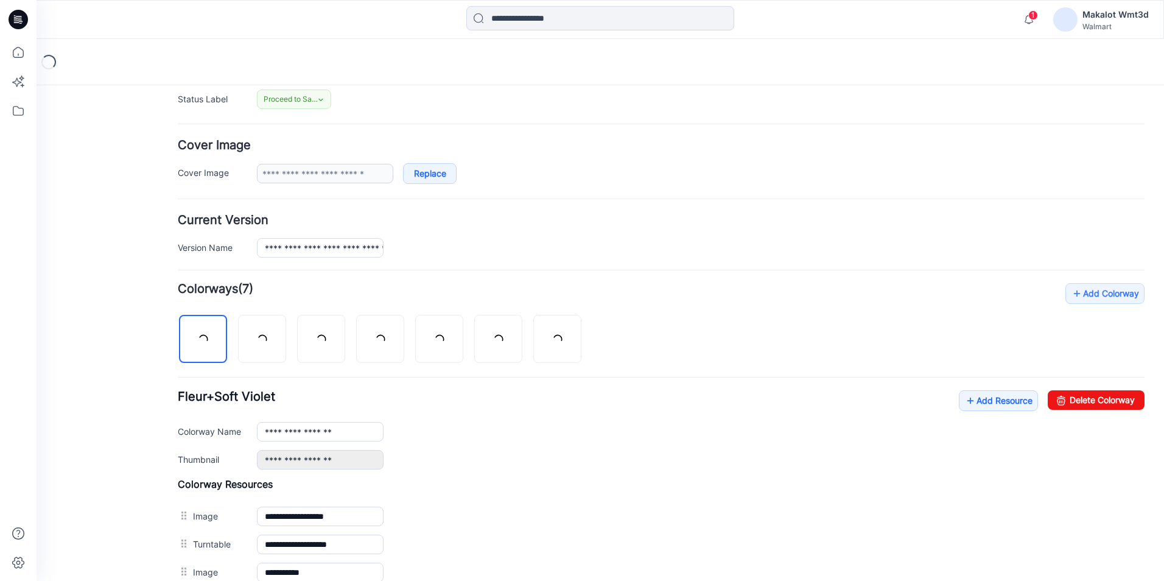
scroll to position [244, 0]
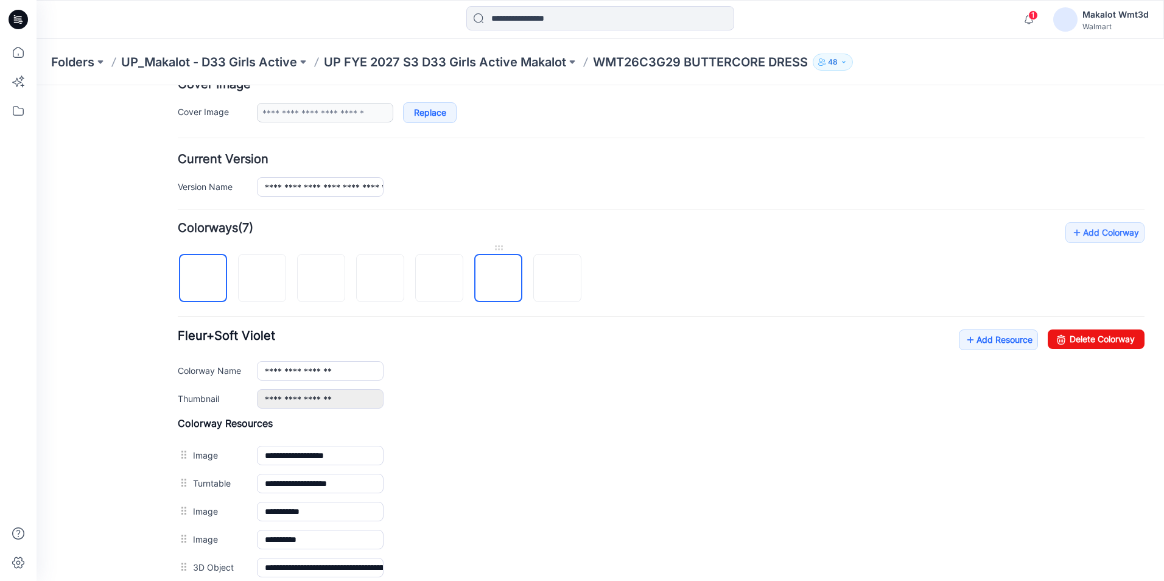
click at [499, 279] on img at bounding box center [499, 279] width 0 height 0
click at [440, 279] on img at bounding box center [440, 279] width 0 height 0
click at [348, 375] on input "**********" at bounding box center [320, 370] width 127 height 19
type input "**********"
click at [522, 359] on div "**********" at bounding box center [661, 368] width 967 height 79
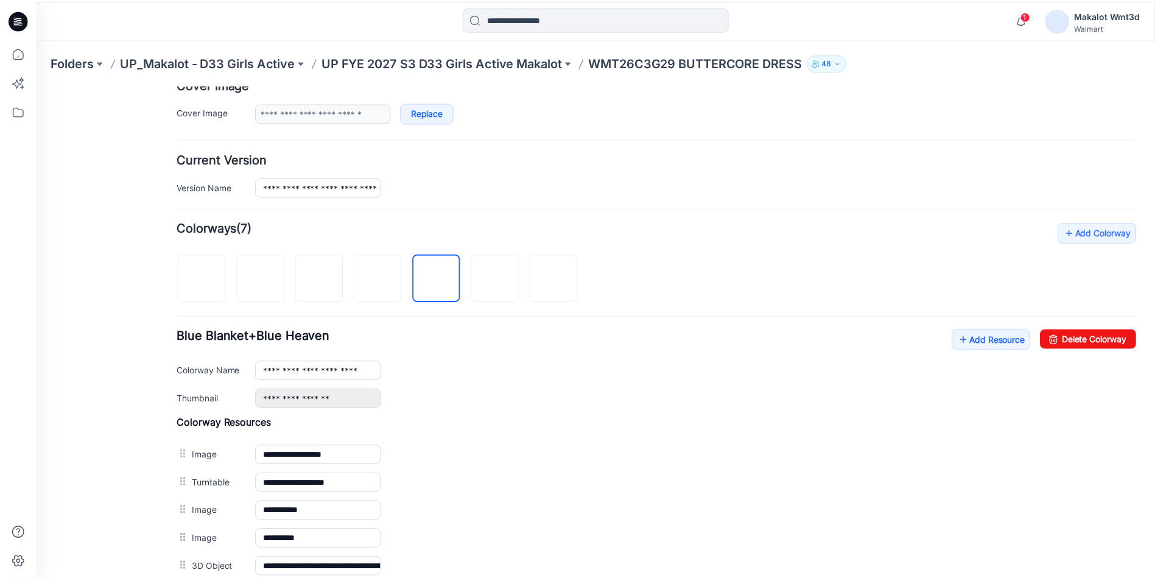
scroll to position [384, 0]
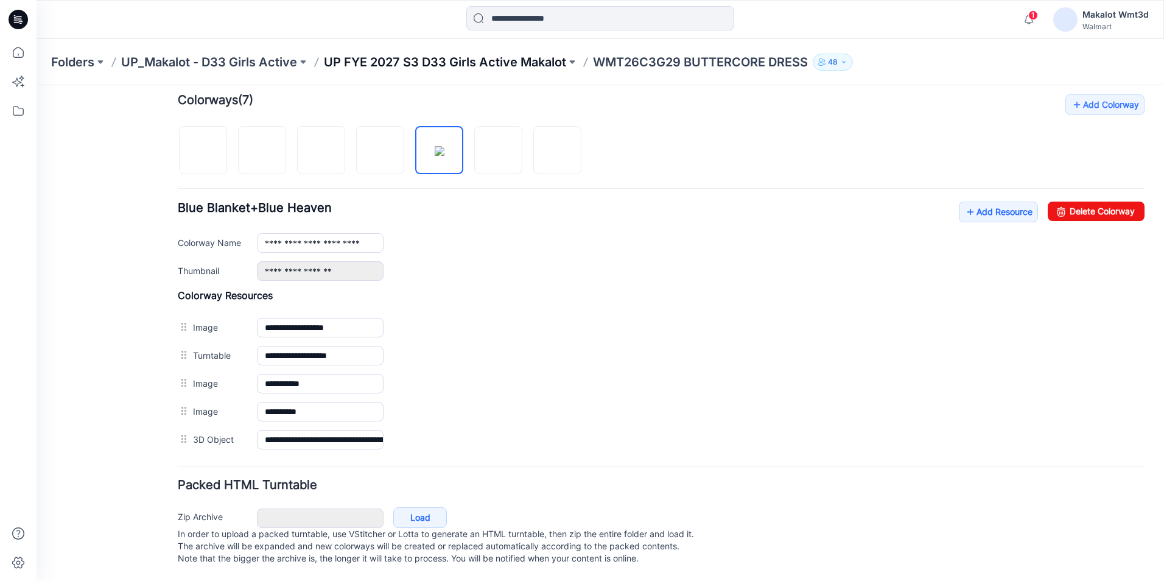
click at [556, 63] on p "UP FYE 2027 S3 D33 Girls Active Makalot" at bounding box center [445, 62] width 242 height 17
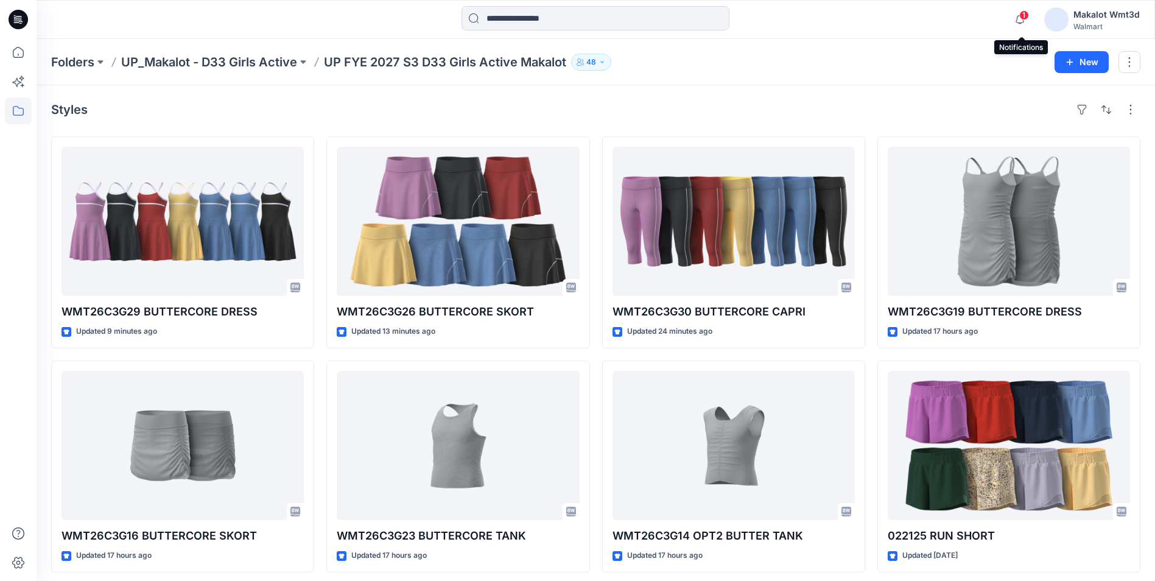
click at [1023, 19] on span "1" at bounding box center [1024, 15] width 10 height 10
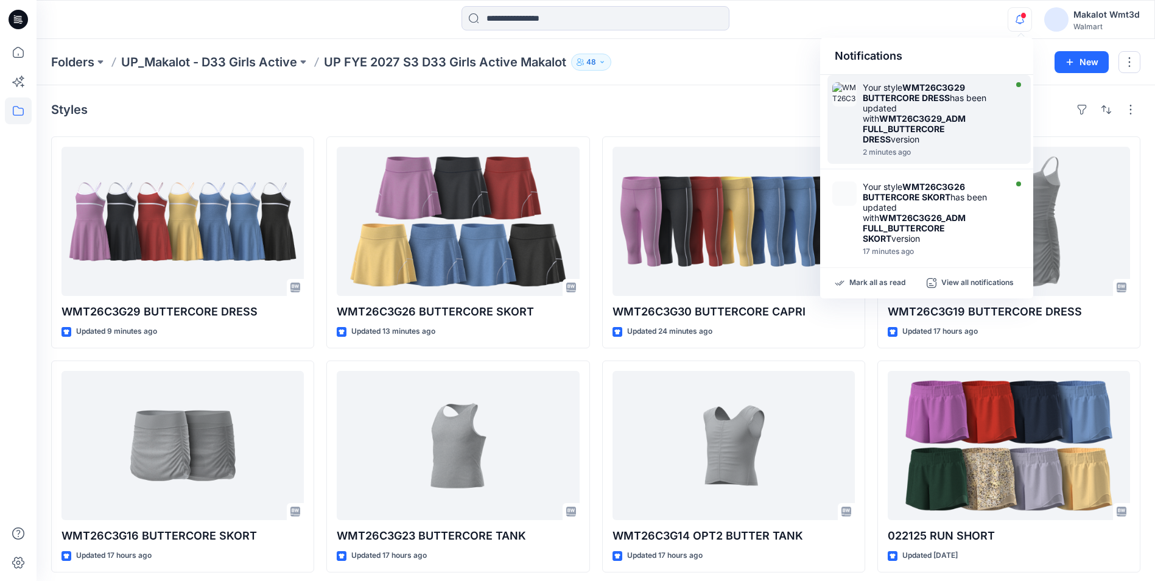
click at [941, 88] on strong "WMT26C3G29 BUTTERCORE DRESS" at bounding box center [914, 92] width 102 height 21
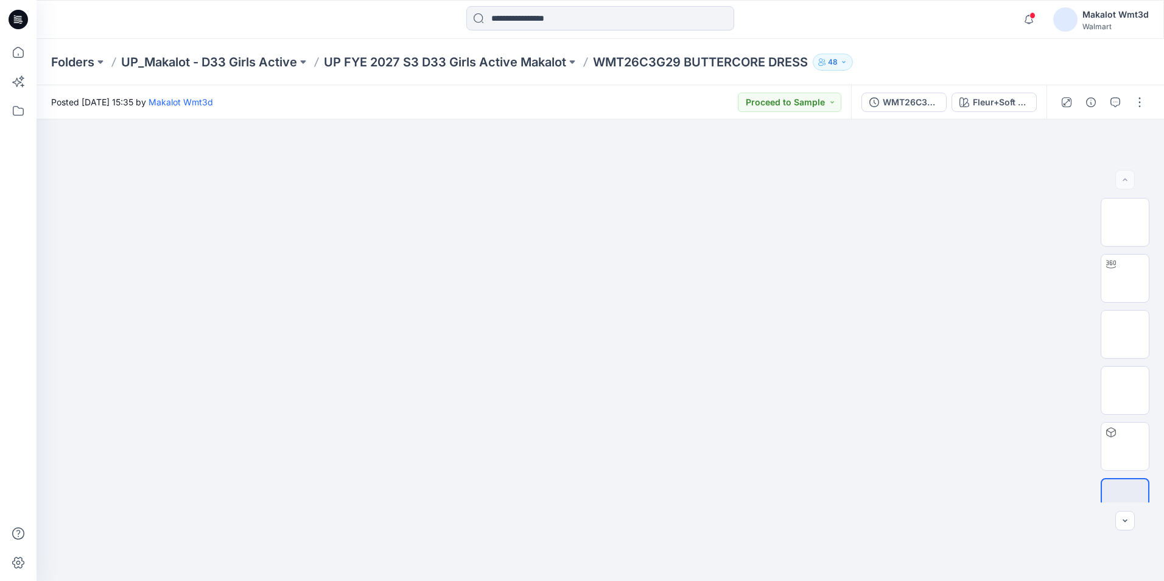
click at [874, 24] on div at bounding box center [600, 19] width 564 height 27
click at [1029, 22] on icon "button" at bounding box center [1029, 19] width 23 height 24
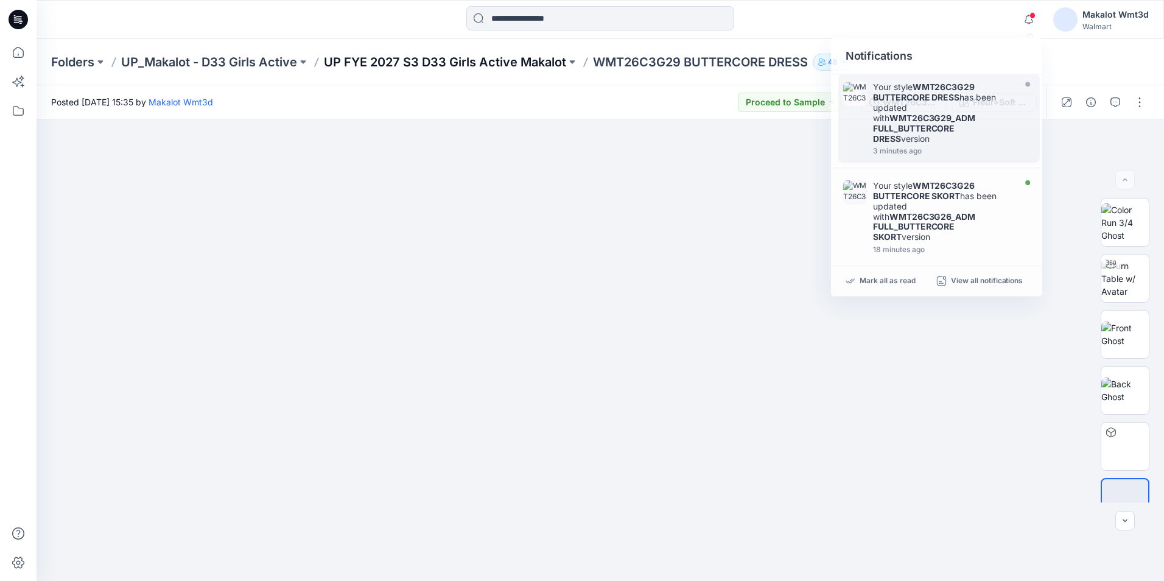
click at [542, 57] on p "UP FYE 2027 S3 D33 Girls Active Makalot" at bounding box center [445, 62] width 242 height 17
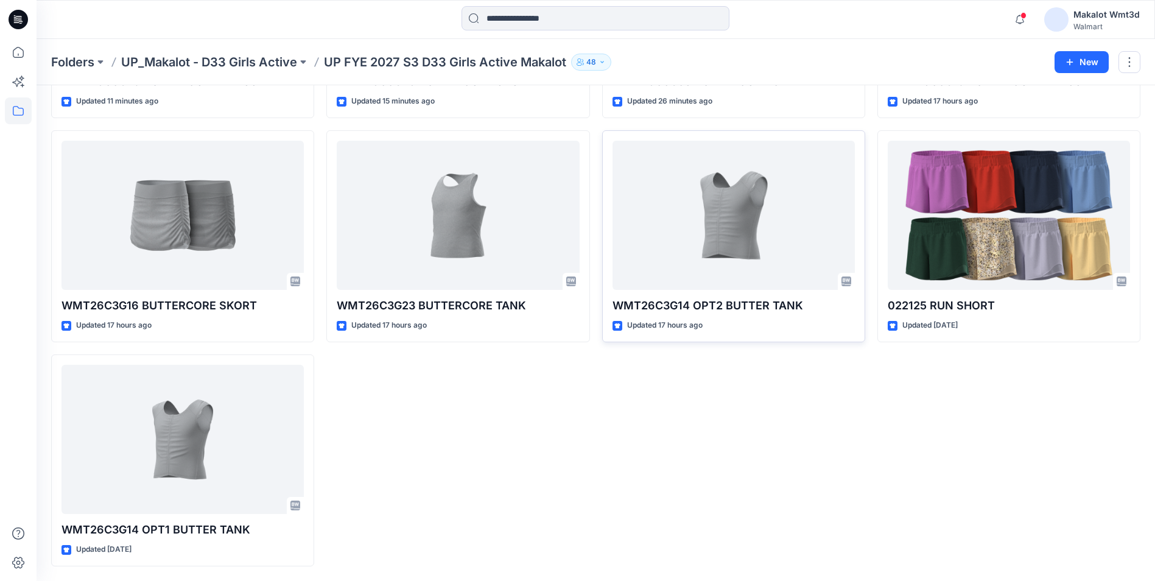
scroll to position [47, 0]
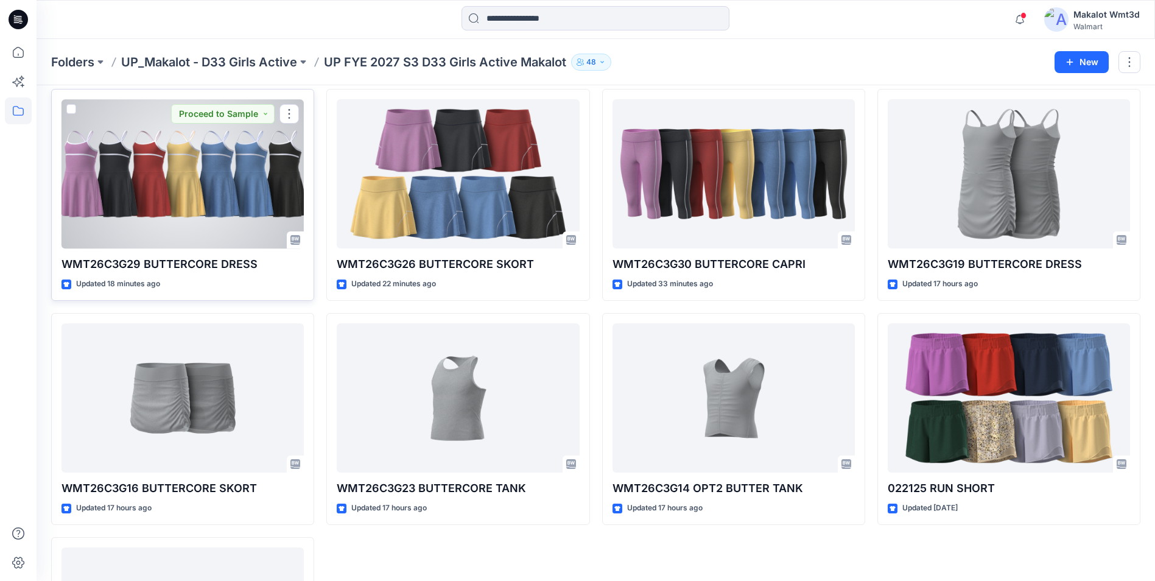
click at [202, 195] on div at bounding box center [183, 173] width 242 height 149
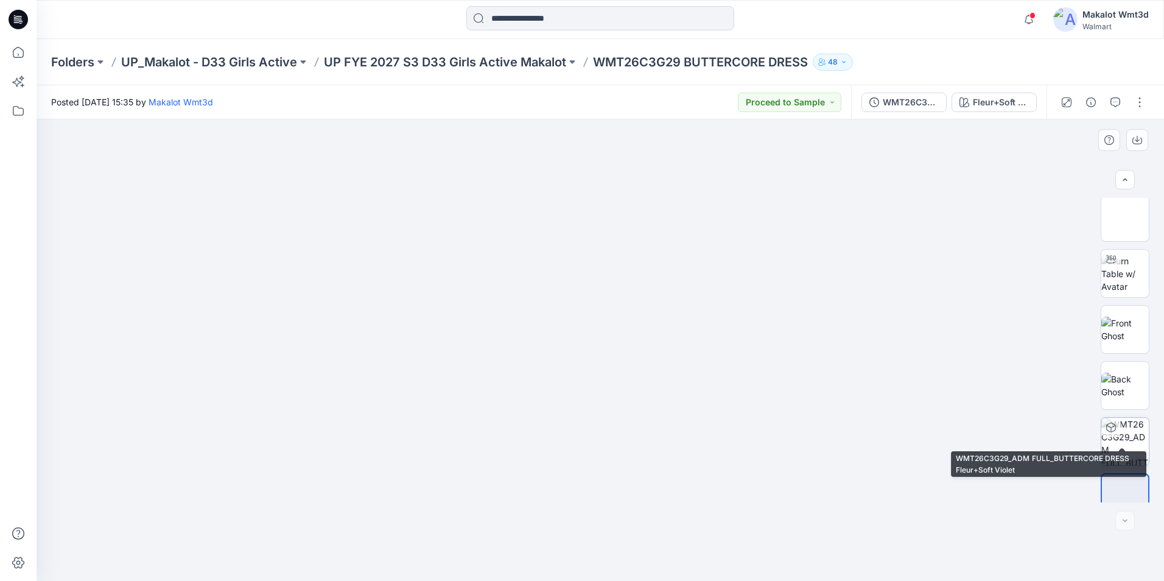
scroll to position [80, 0]
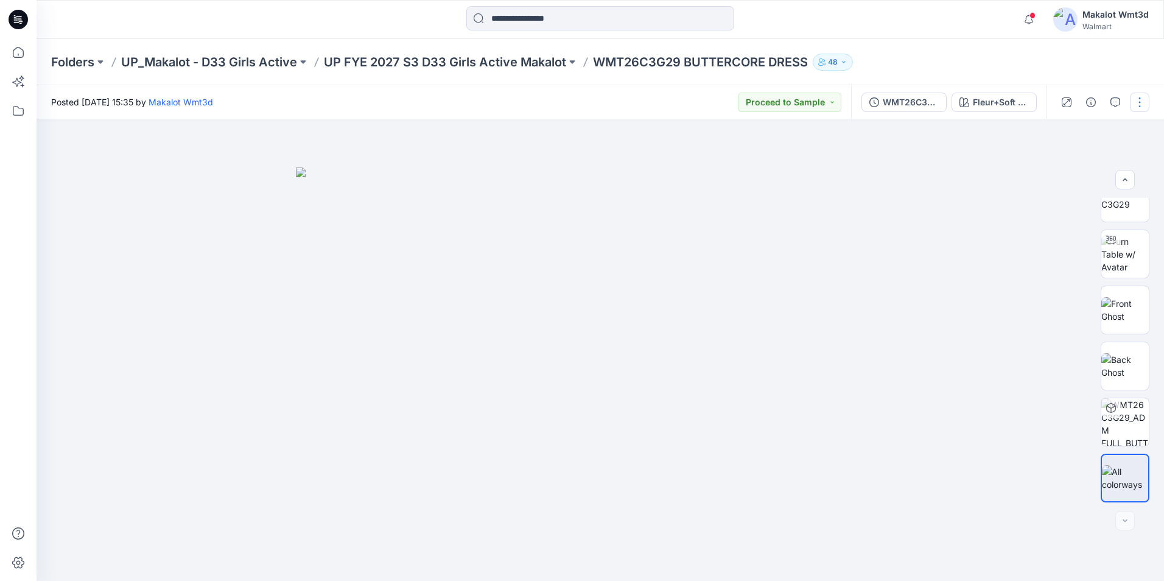
click at [1135, 104] on button "button" at bounding box center [1139, 102] width 19 height 19
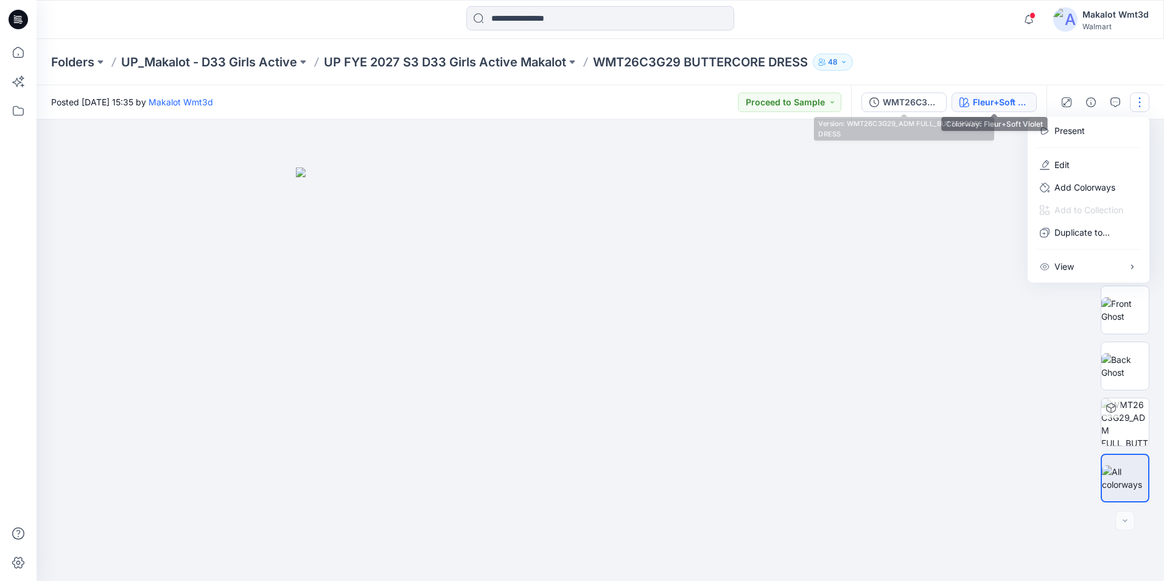
click at [996, 105] on div "Fleur+Soft Violet" at bounding box center [1001, 102] width 56 height 13
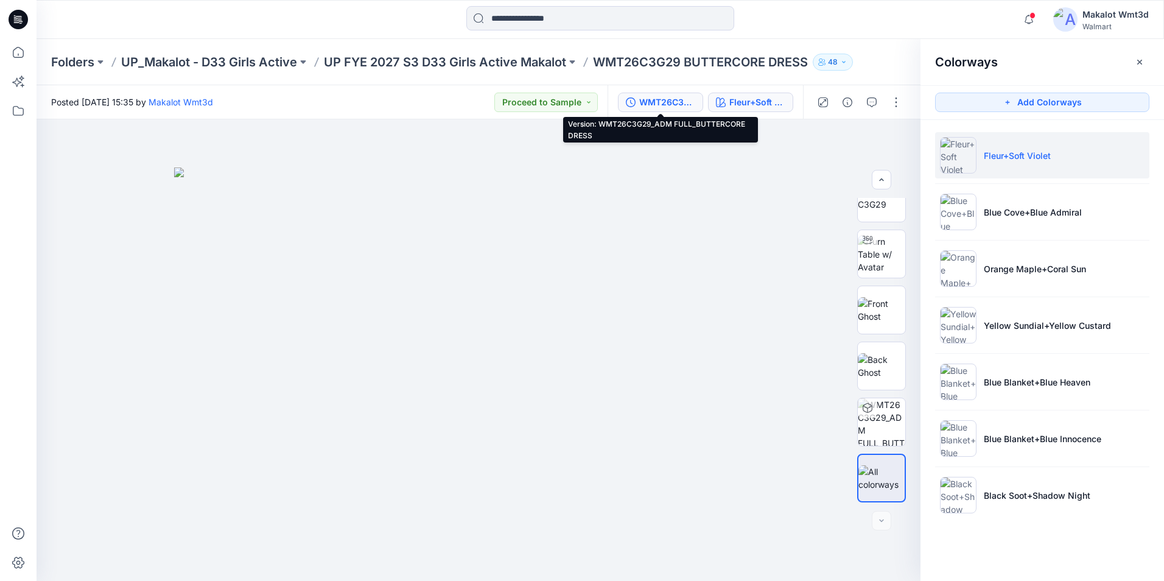
click at [681, 102] on div "WMT26C3G29_ADM FULL_BUTTERCORE DRESS" at bounding box center [667, 102] width 56 height 13
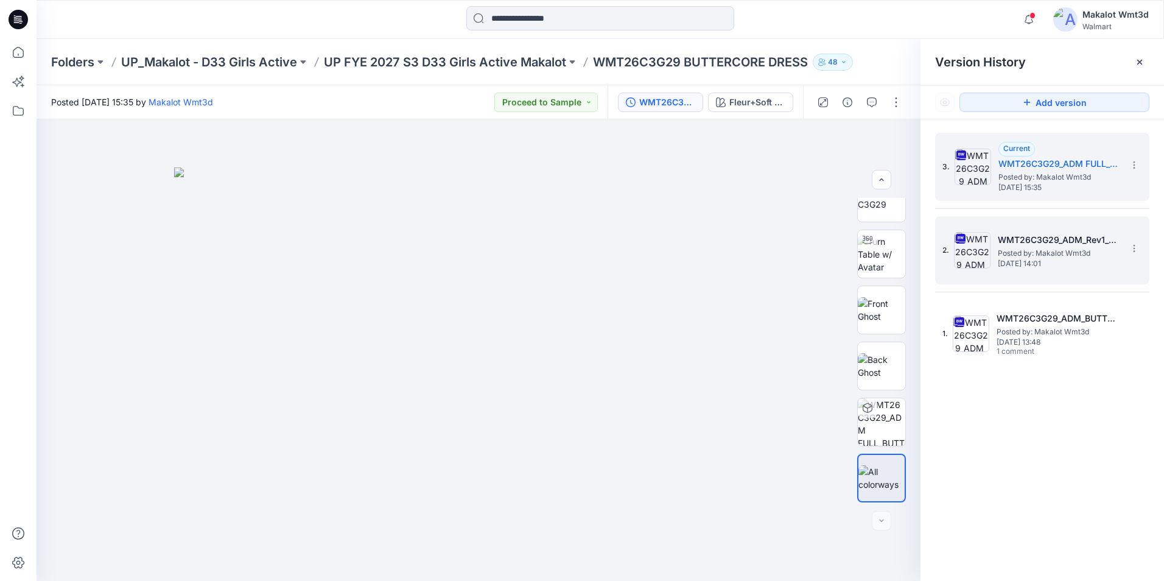
click at [1038, 262] on span "[DATE] 14:01" at bounding box center [1059, 263] width 122 height 9
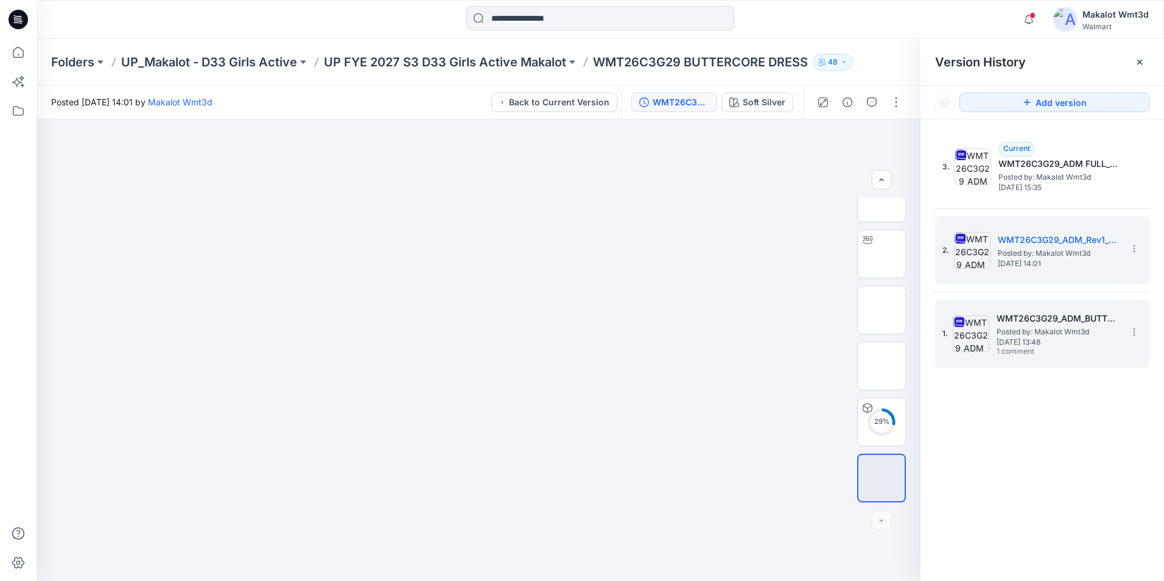
click at [1030, 347] on span "1 comment" at bounding box center [1039, 352] width 85 height 10
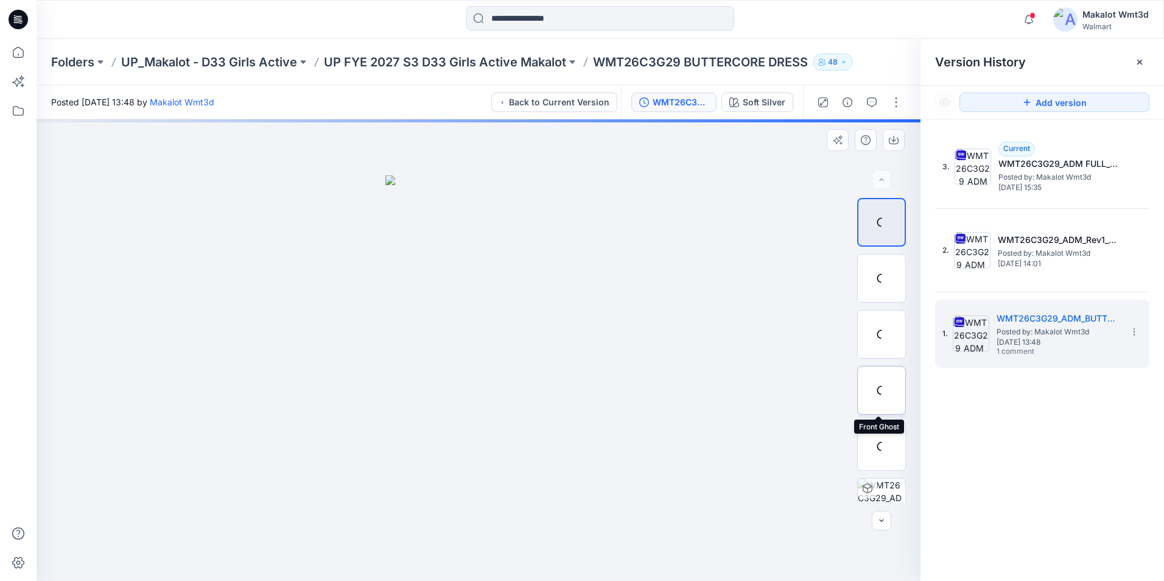
scroll to position [136, 0]
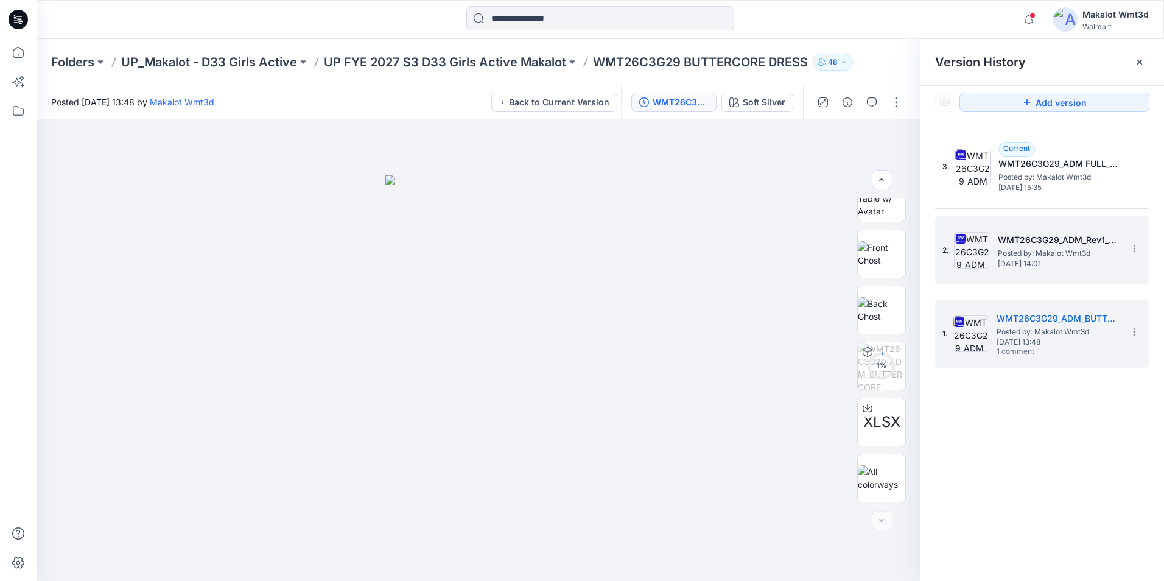
click at [996, 260] on div "2. WMT26C3G29_ADM_Rev1_BUTTERCORE DRESS Posted by: Makalot Wmt3d [DATE] 14:01" at bounding box center [1034, 250] width 183 height 58
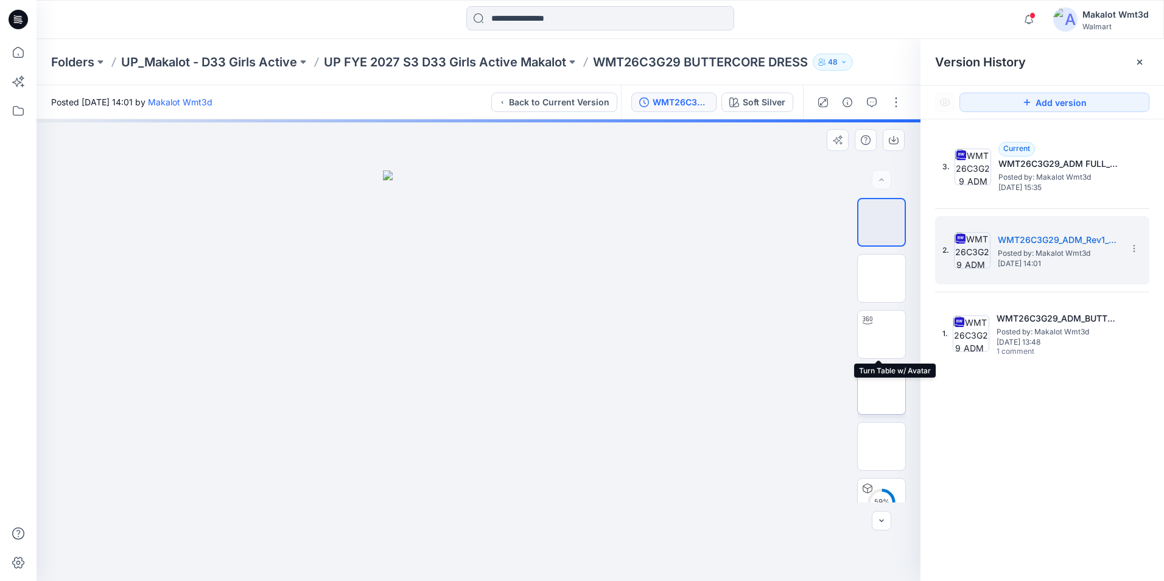
scroll to position [80, 0]
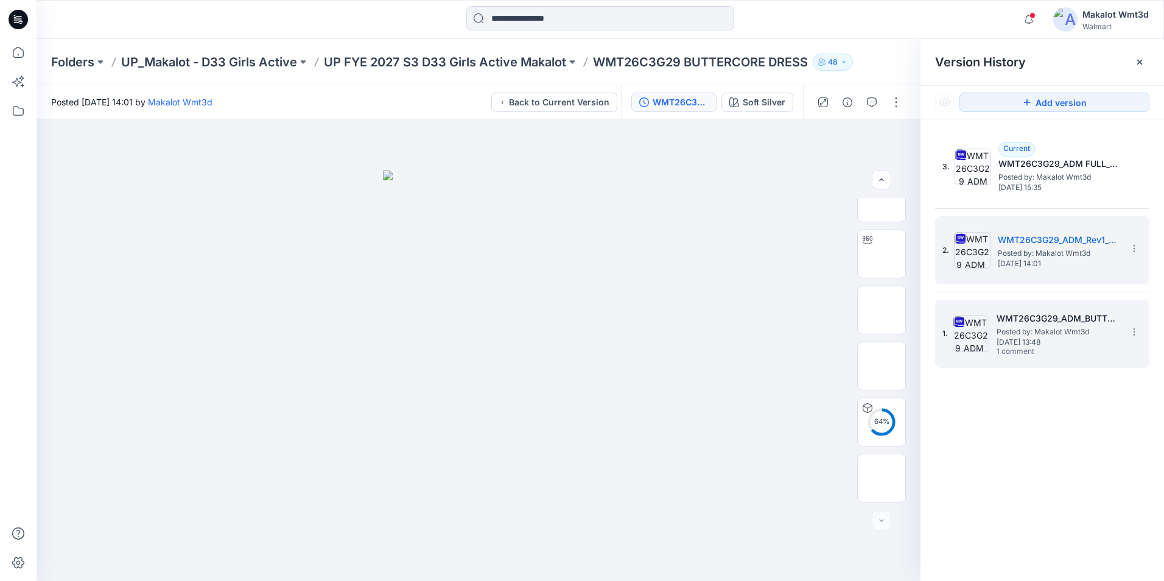
click at [1019, 326] on span "Posted by: Makalot Wmt3d" at bounding box center [1058, 332] width 122 height 12
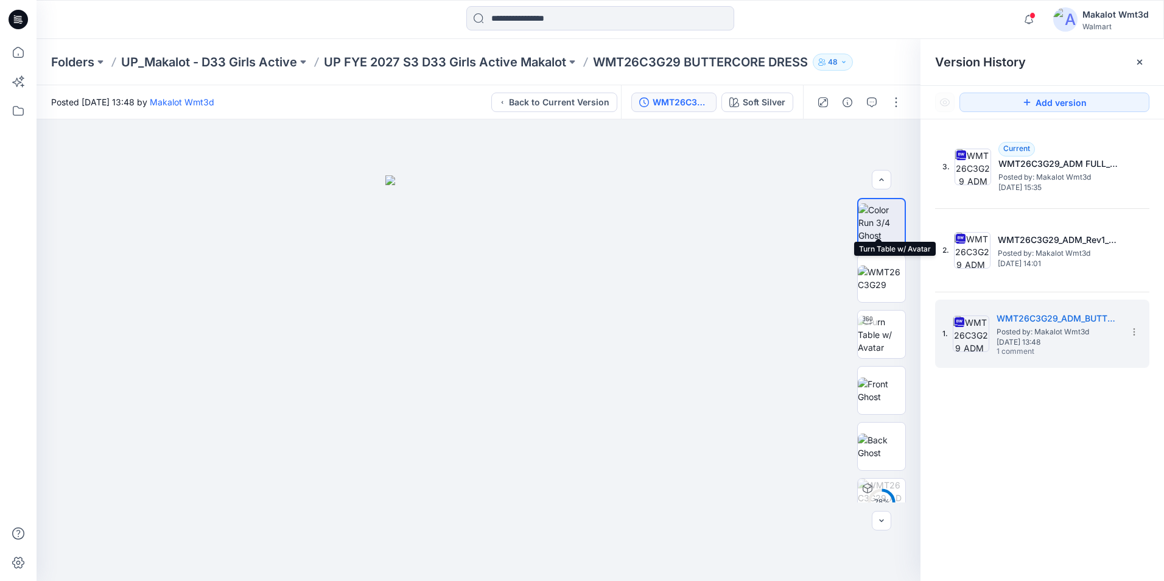
scroll to position [136, 0]
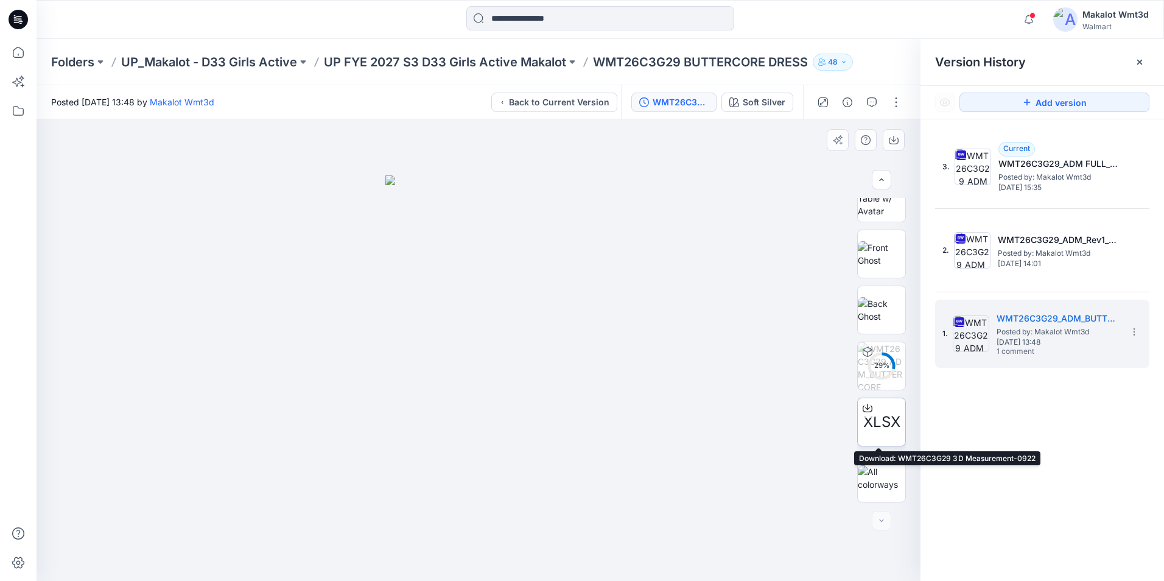
click at [876, 418] on span "XLSX" at bounding box center [881, 422] width 37 height 22
